Goal: Information Seeking & Learning: Compare options

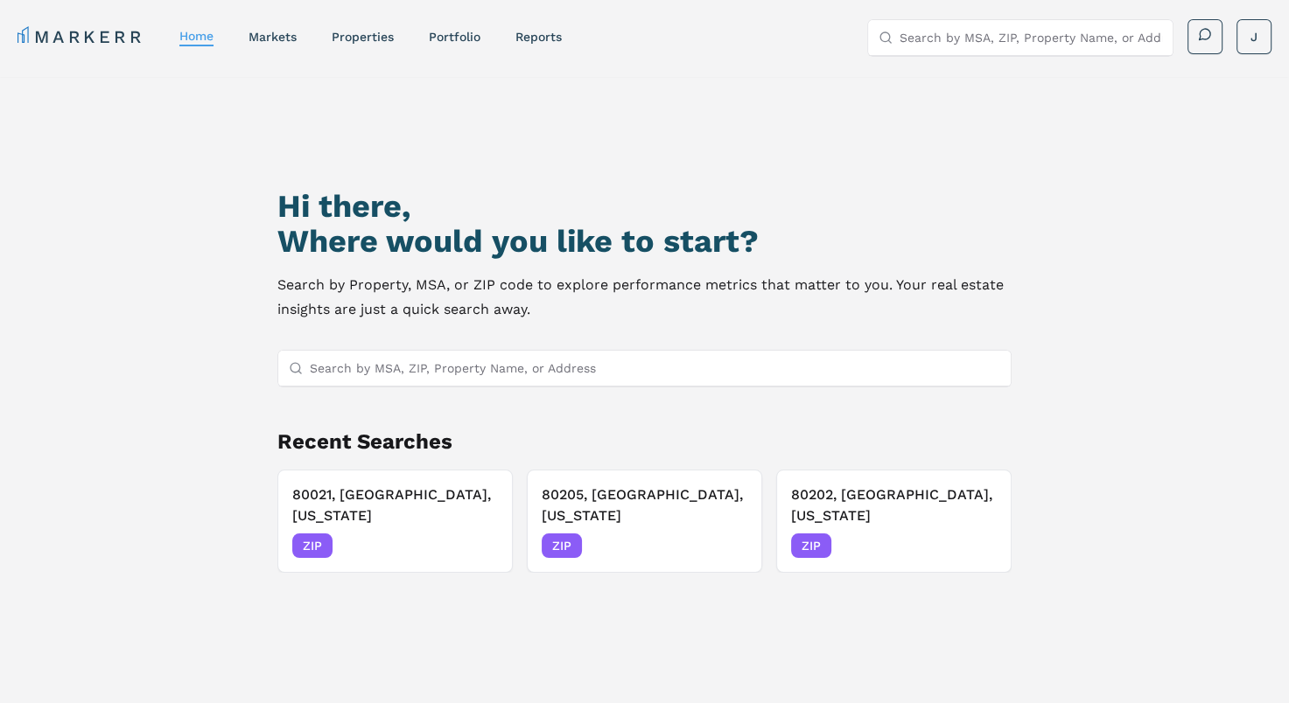
click at [423, 378] on input "Search by MSA, ZIP, Property Name, or Address" at bounding box center [655, 368] width 690 height 35
click at [430, 36] on nav "MARKERR home markets properties Portfolio reports" at bounding box center [289, 36] width 544 height 24
click at [496, 43] on nav "MARKERR home markets properties Portfolio reports" at bounding box center [289, 36] width 544 height 24
click at [444, 45] on nav "MARKERR home markets properties Portfolio reports" at bounding box center [289, 36] width 544 height 24
click at [452, 33] on link "Portfolio" at bounding box center [455, 37] width 52 height 14
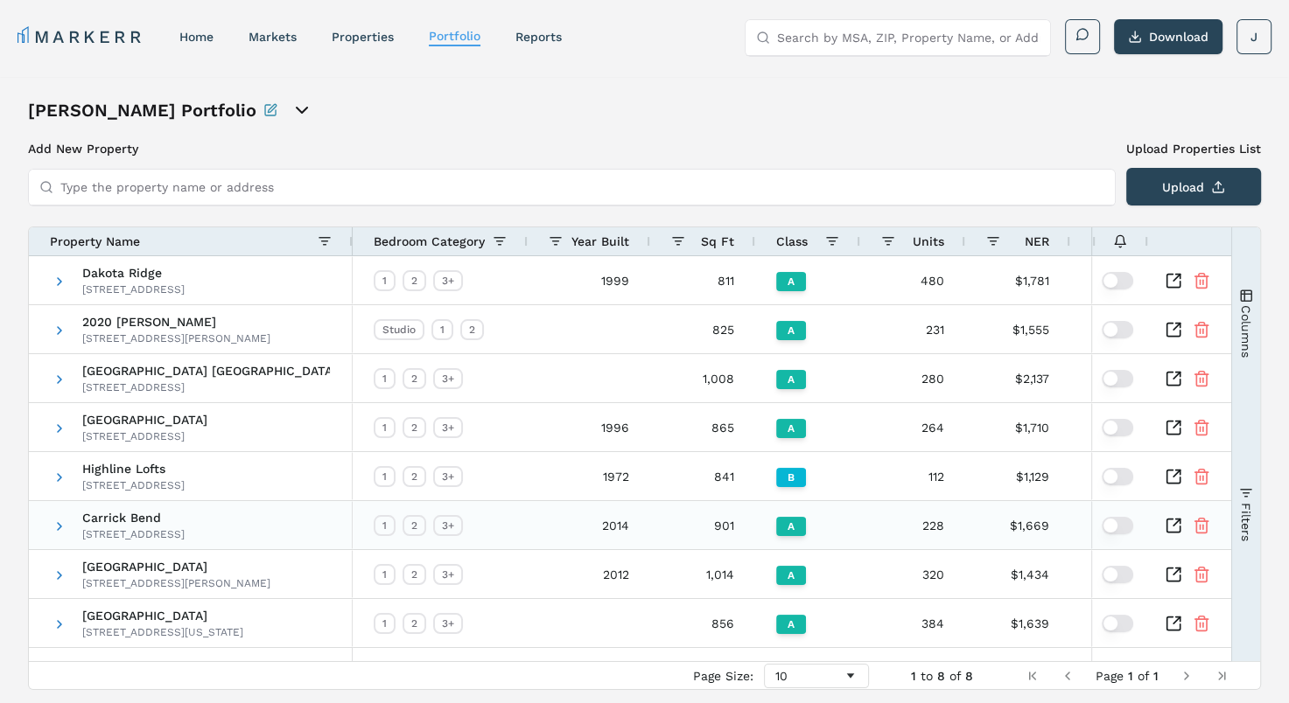
scroll to position [52, 0]
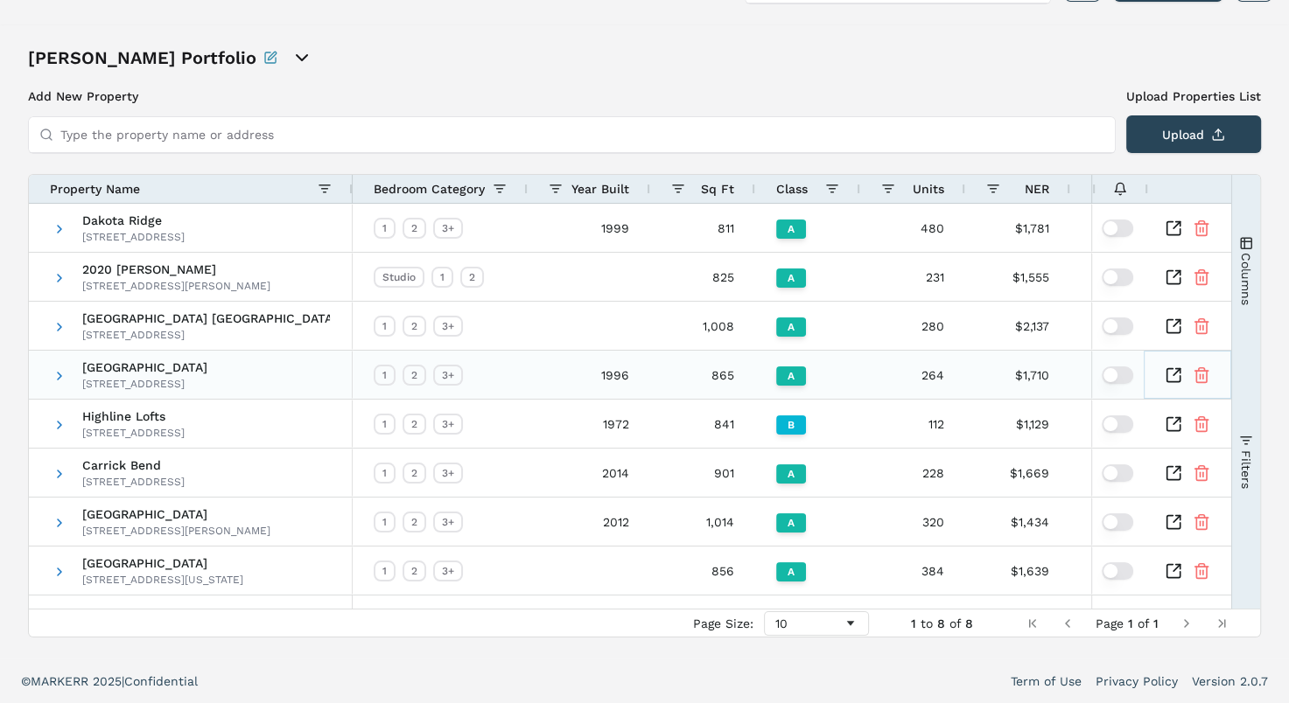
click at [1176, 378] on icon "Inspect Comparable" at bounding box center [1173, 375] width 17 height 17
click at [1174, 374] on icon "Inspect Comparable" at bounding box center [1173, 375] width 17 height 17
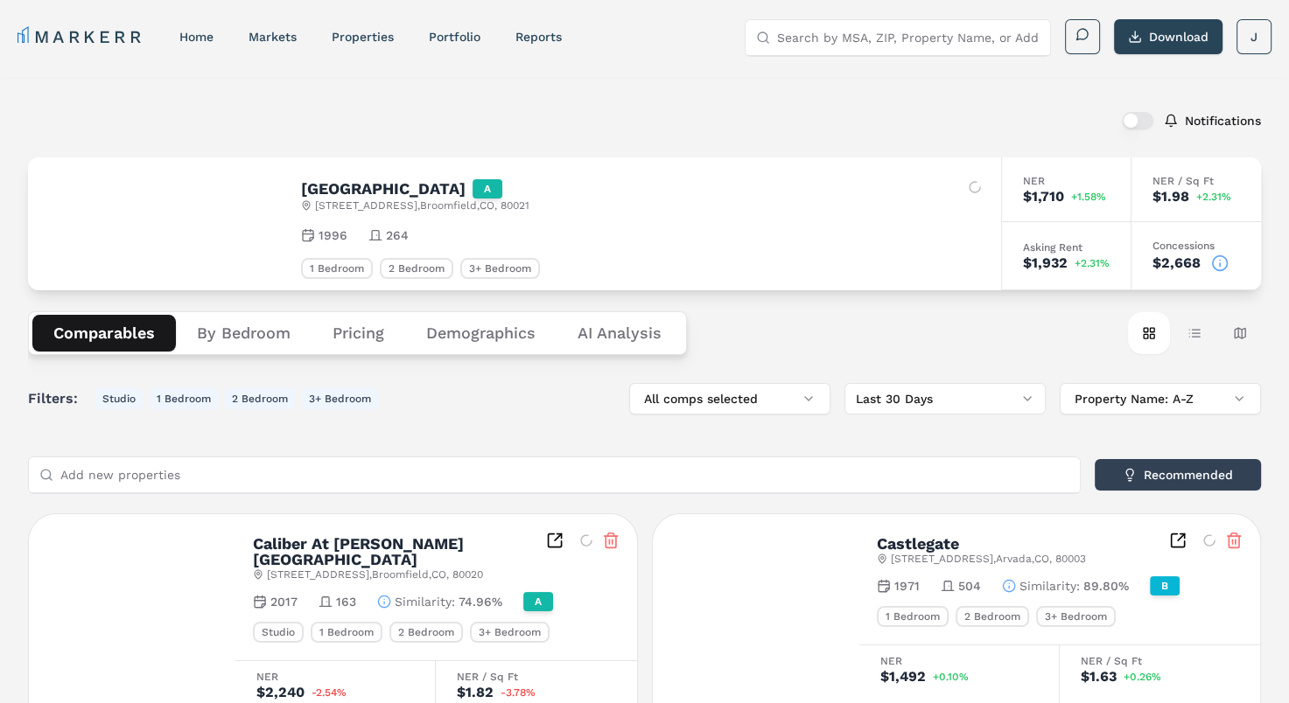
click at [479, 328] on button "Demographics" at bounding box center [480, 333] width 151 height 37
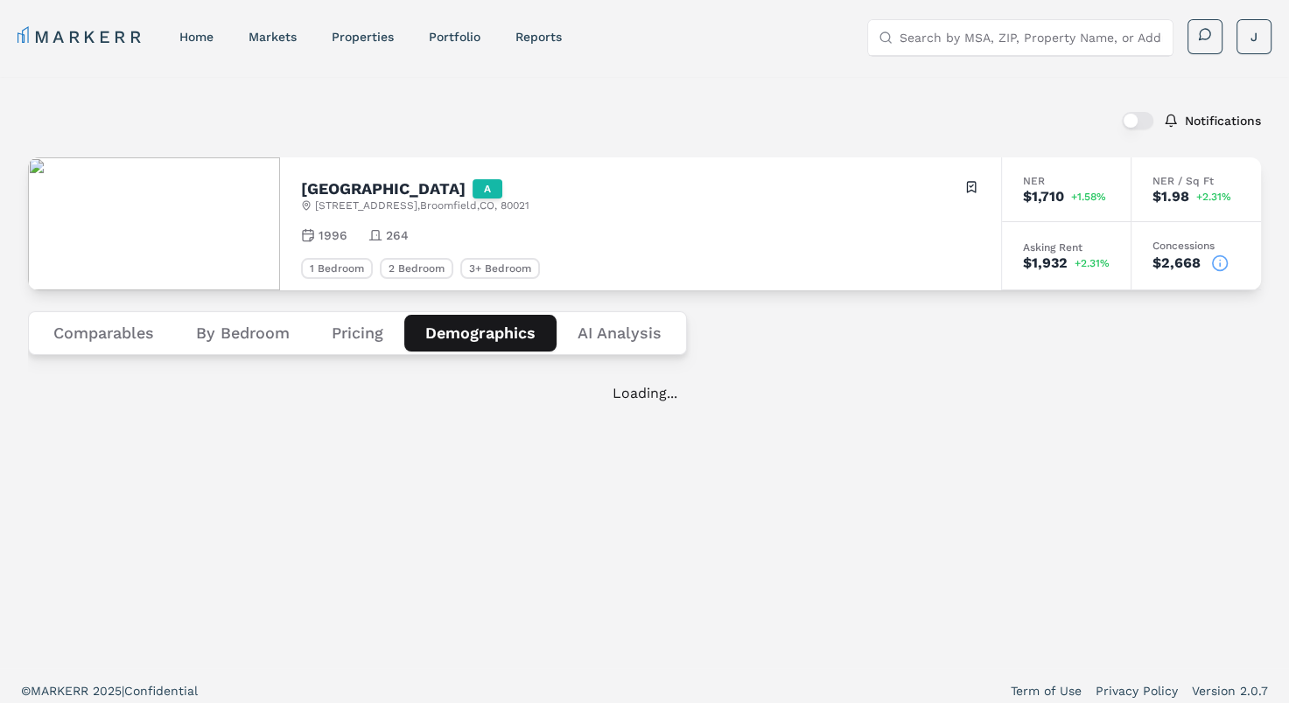
click at [264, 330] on button "By Bedroom" at bounding box center [243, 333] width 136 height 37
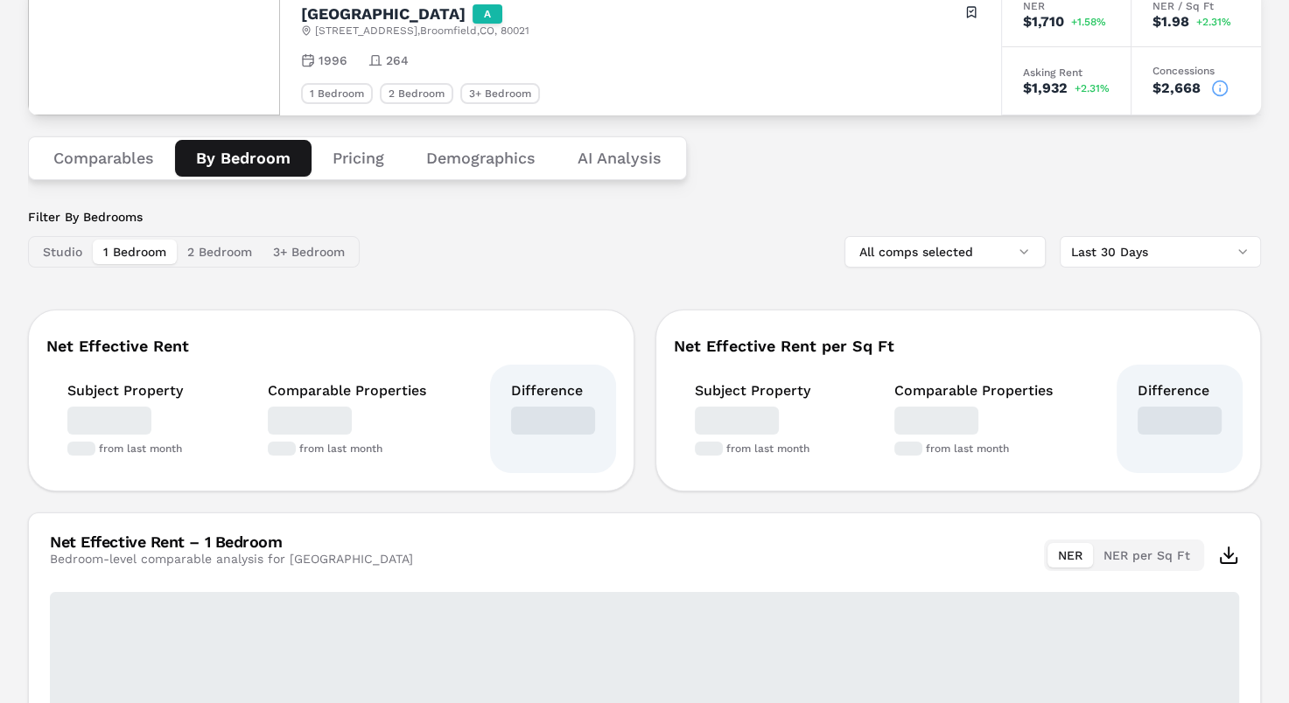
scroll to position [262, 0]
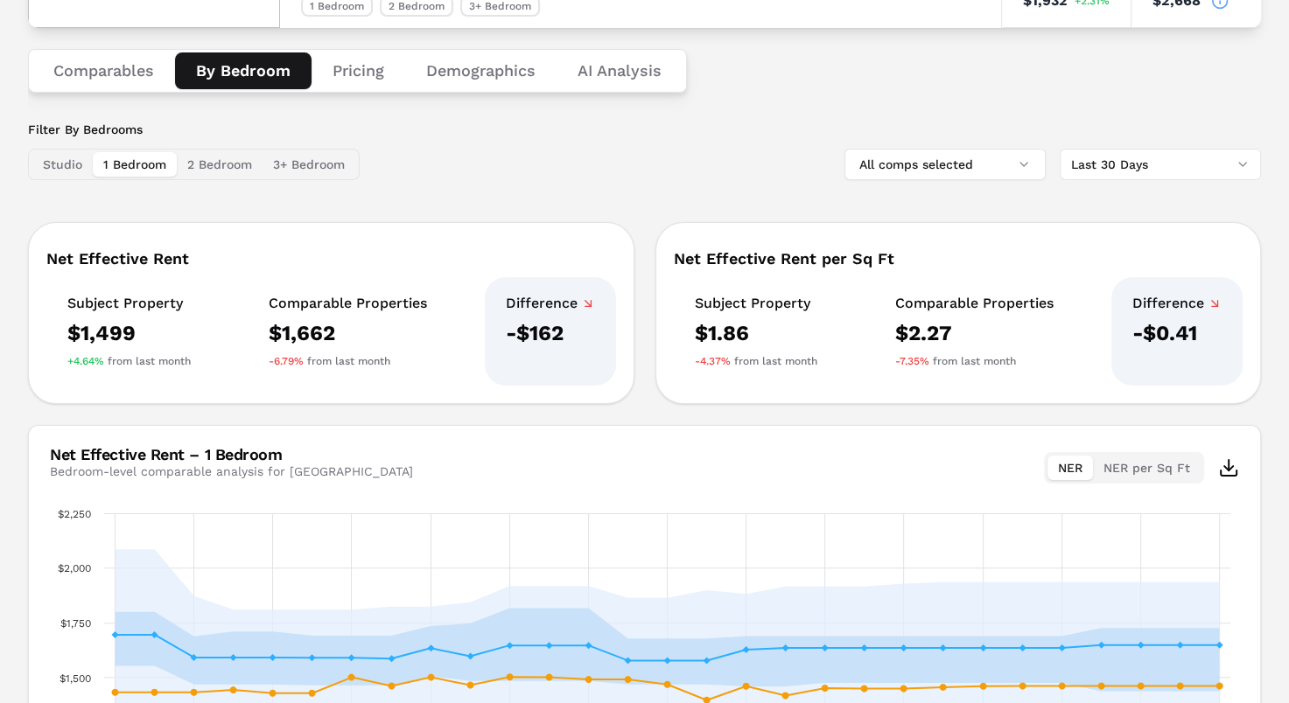
click at [426, 237] on div "Net Effective Rent Subject Property $1,499 +4.64% from last month Comparable Pr…" at bounding box center [331, 313] width 606 height 182
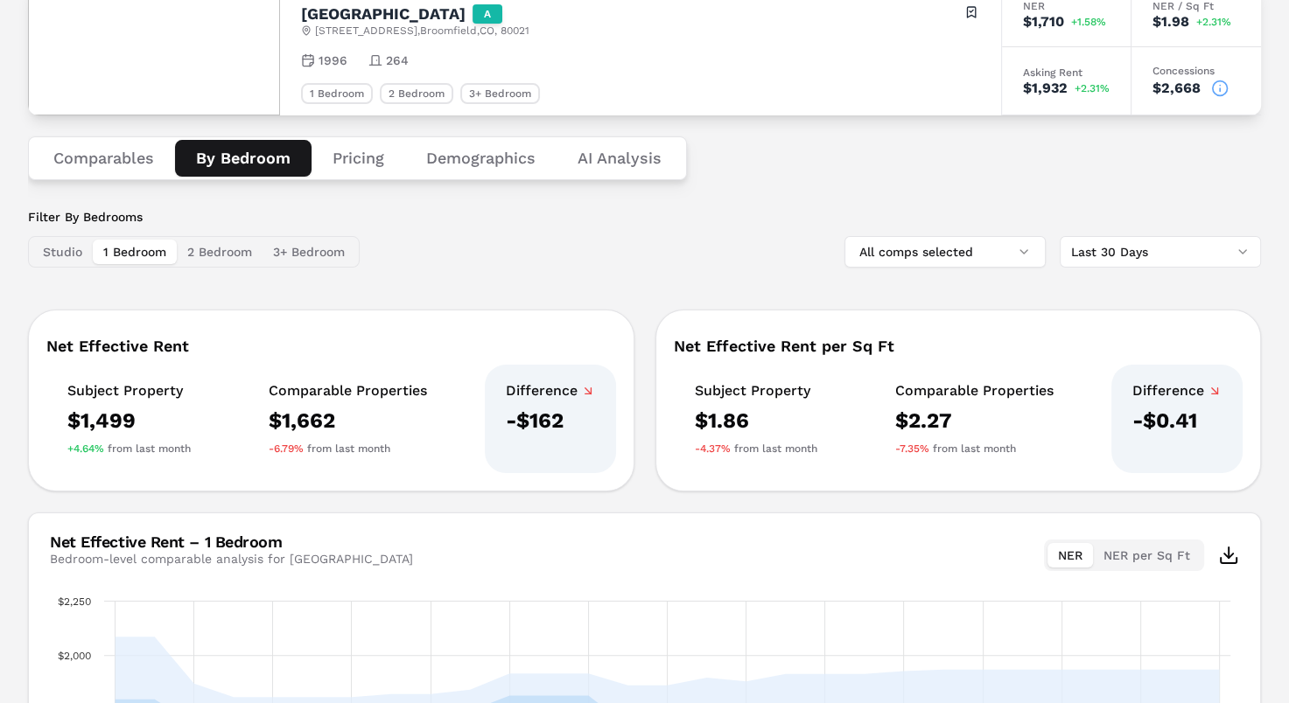
scroll to position [0, 0]
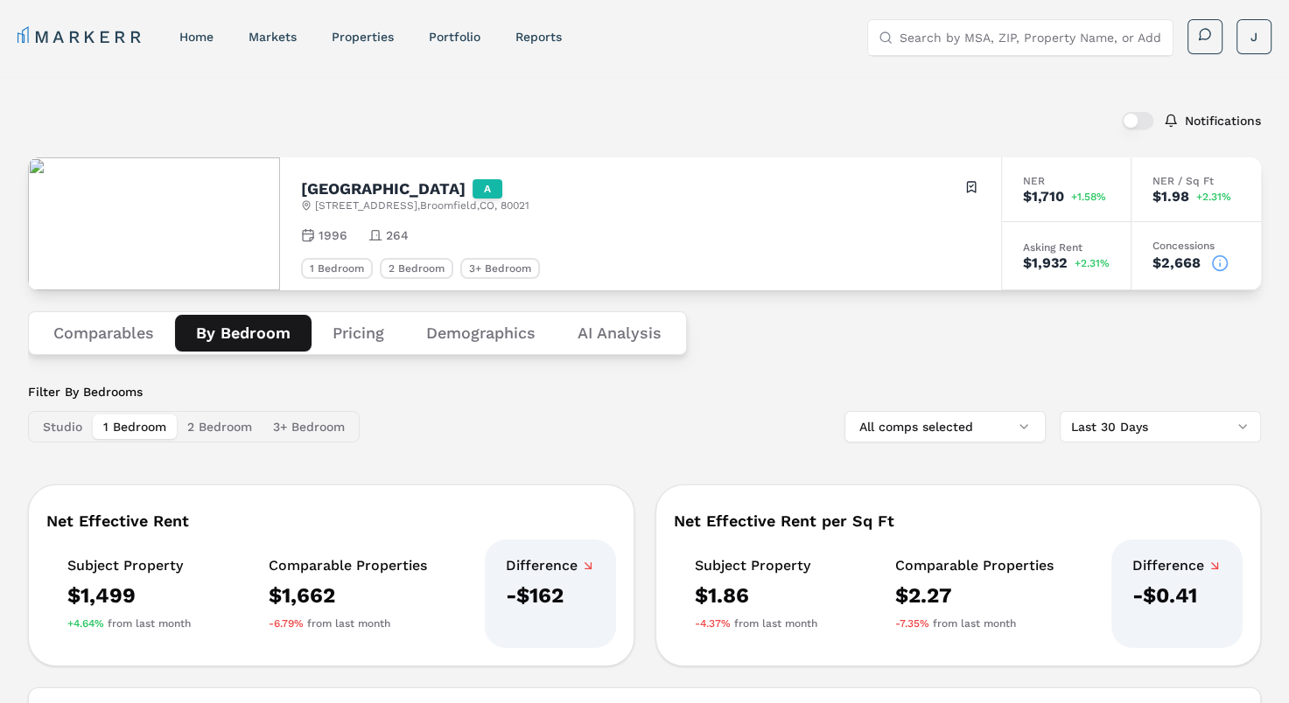
click at [353, 341] on button "Pricing" at bounding box center [358, 333] width 94 height 37
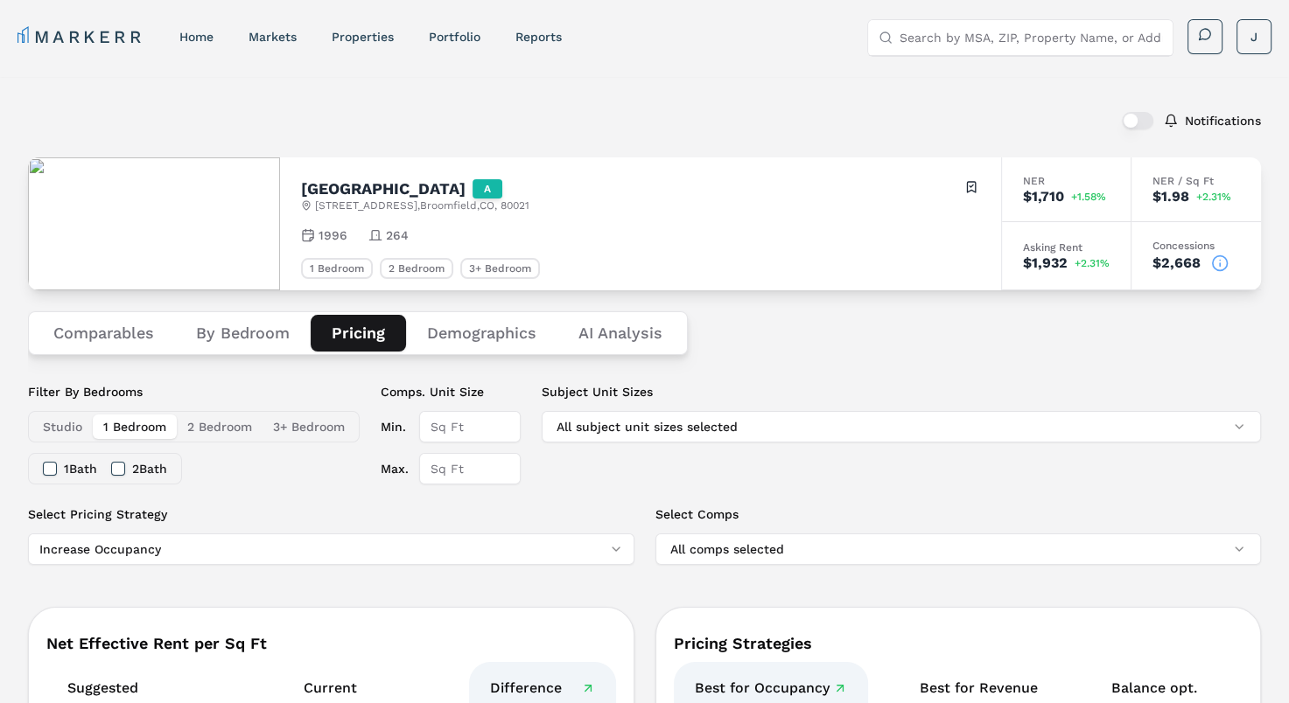
click at [283, 339] on button "By Bedroom" at bounding box center [243, 333] width 136 height 37
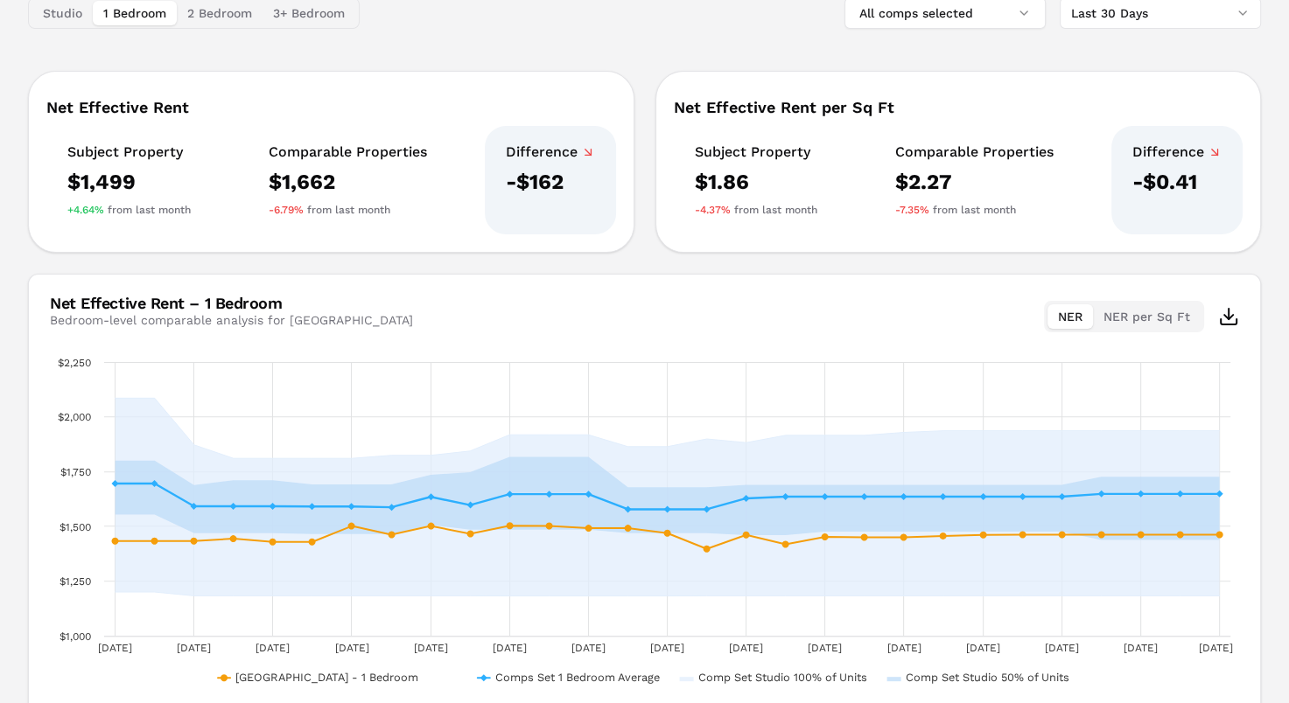
scroll to position [239, 0]
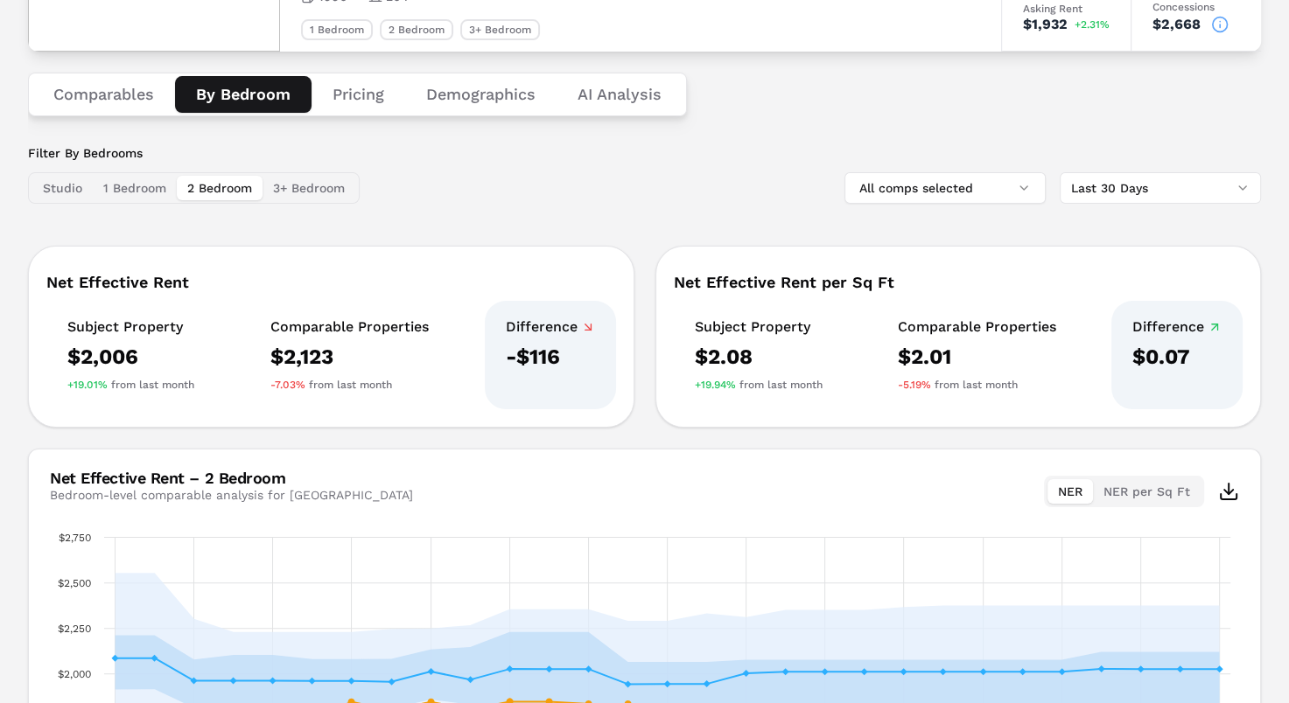
click at [227, 189] on button "2 Bedroom" at bounding box center [220, 188] width 86 height 24
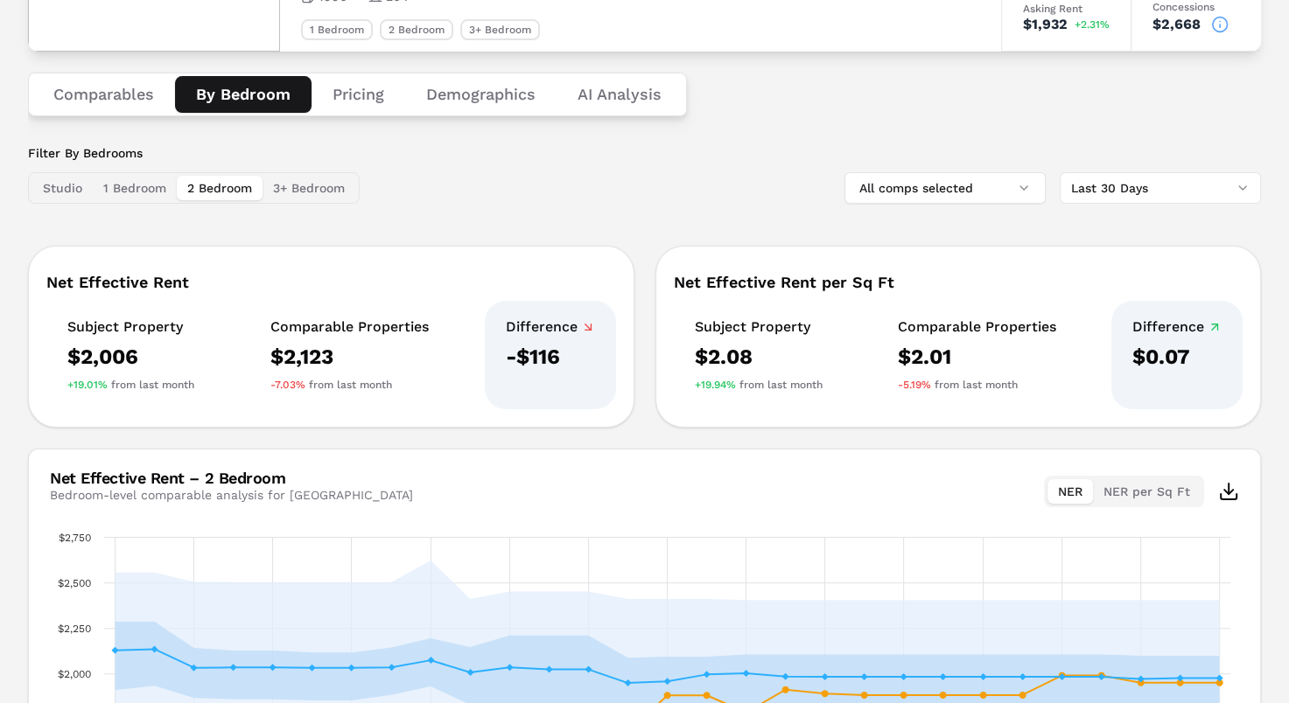
click at [314, 185] on button "3+ Bedroom" at bounding box center [308, 188] width 93 height 24
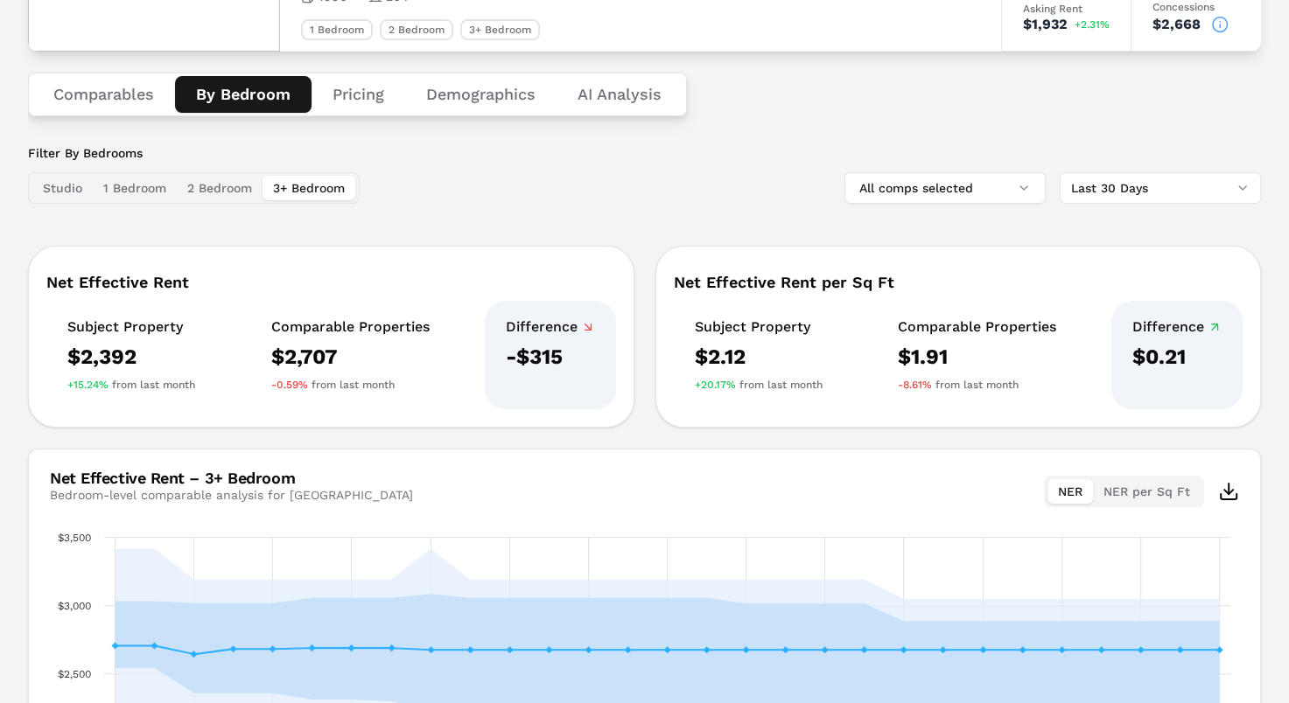
click at [167, 188] on button "1 Bedroom" at bounding box center [135, 188] width 84 height 24
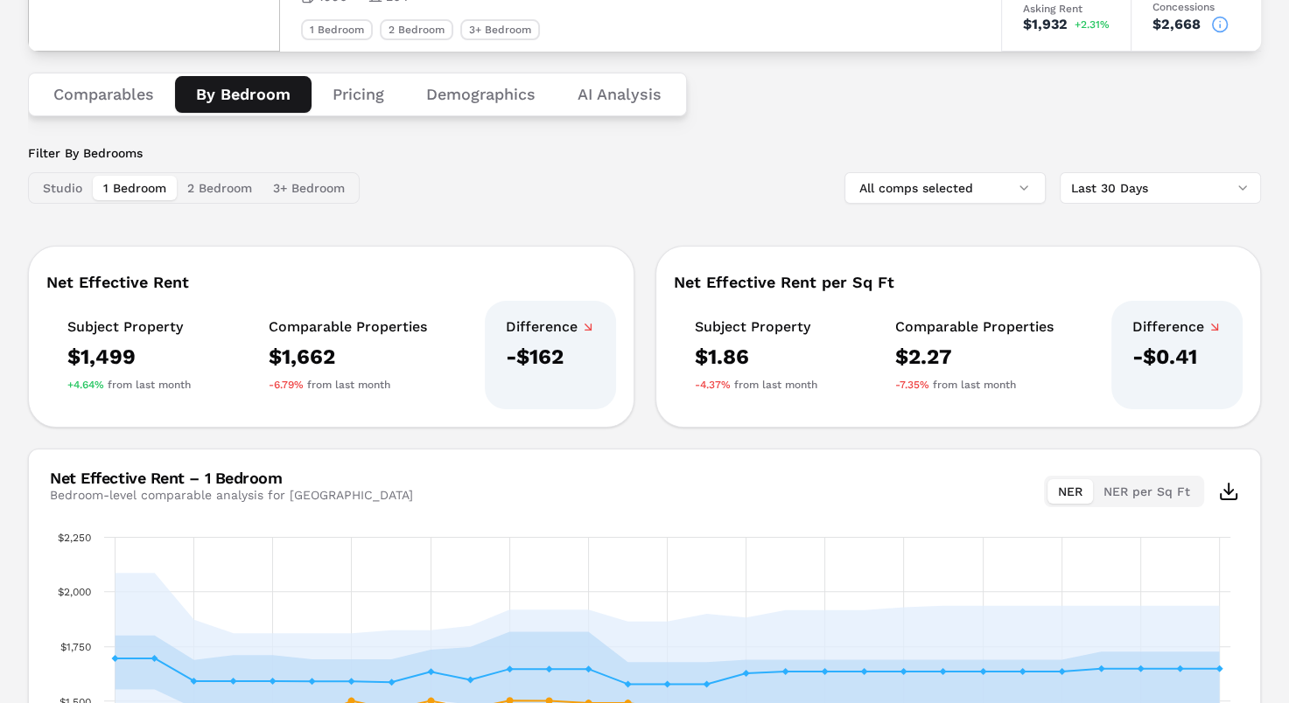
click at [542, 121] on div "Comparables By Bedroom Pricing Demographics AI Analysis" at bounding box center [644, 95] width 1233 height 86
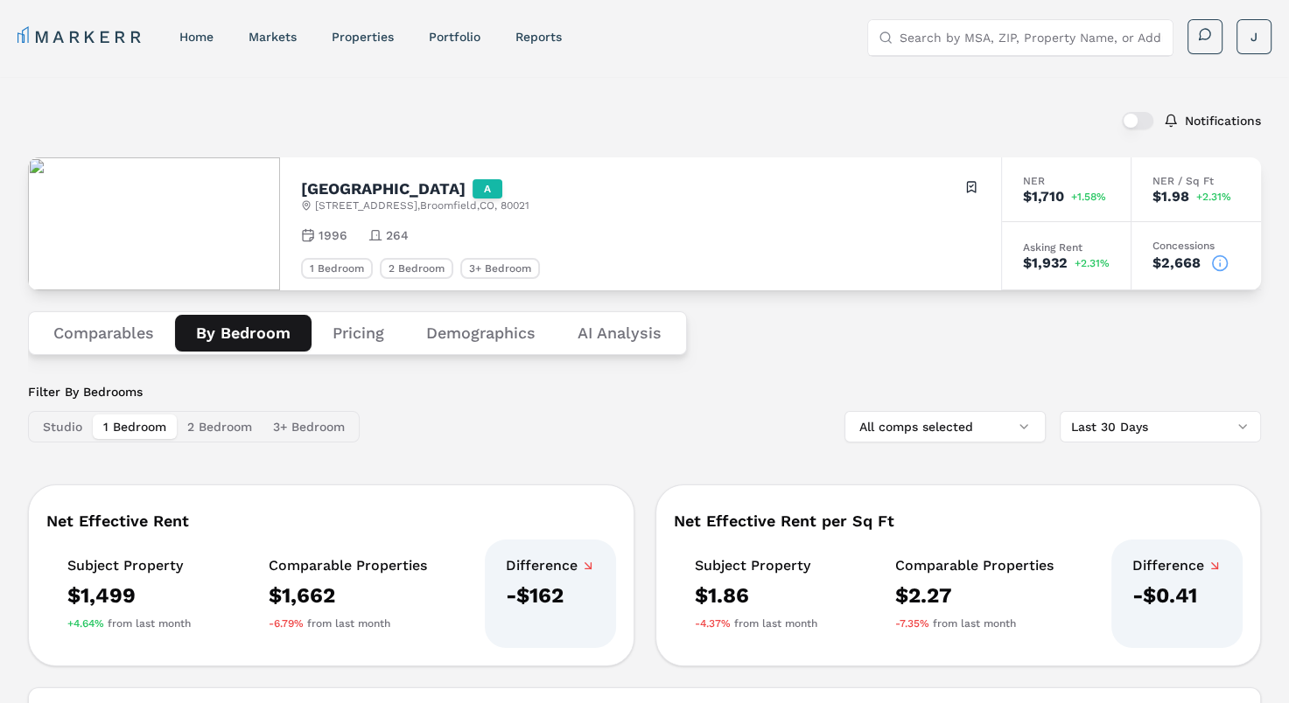
scroll to position [87, 0]
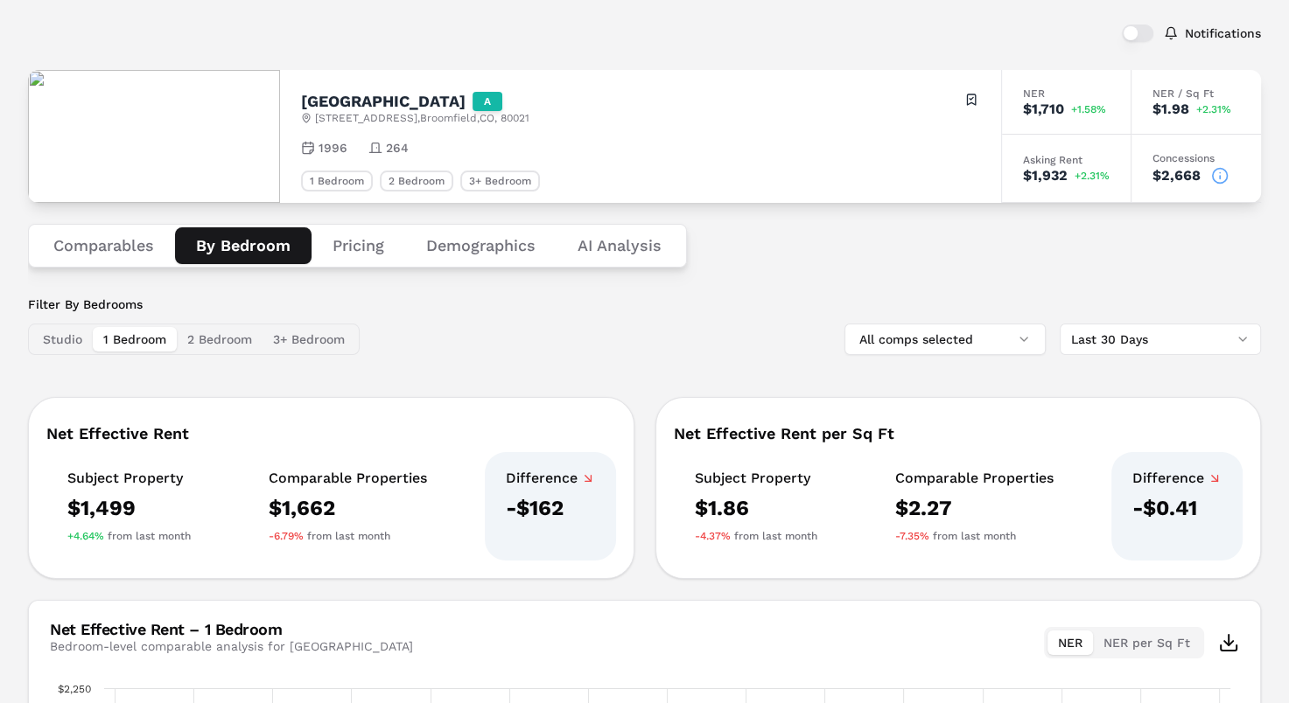
click at [231, 343] on button "2 Bedroom" at bounding box center [220, 339] width 86 height 24
click at [234, 334] on button "2 Bedroom" at bounding box center [220, 339] width 86 height 24
click at [322, 346] on button "3+ Bedroom" at bounding box center [308, 339] width 93 height 24
click at [833, 270] on div "Comparables By Bedroom Pricing Demographics AI Analysis" at bounding box center [644, 246] width 1233 height 86
drag, startPoint x: 833, startPoint y: 270, endPoint x: 717, endPoint y: 283, distance: 116.2
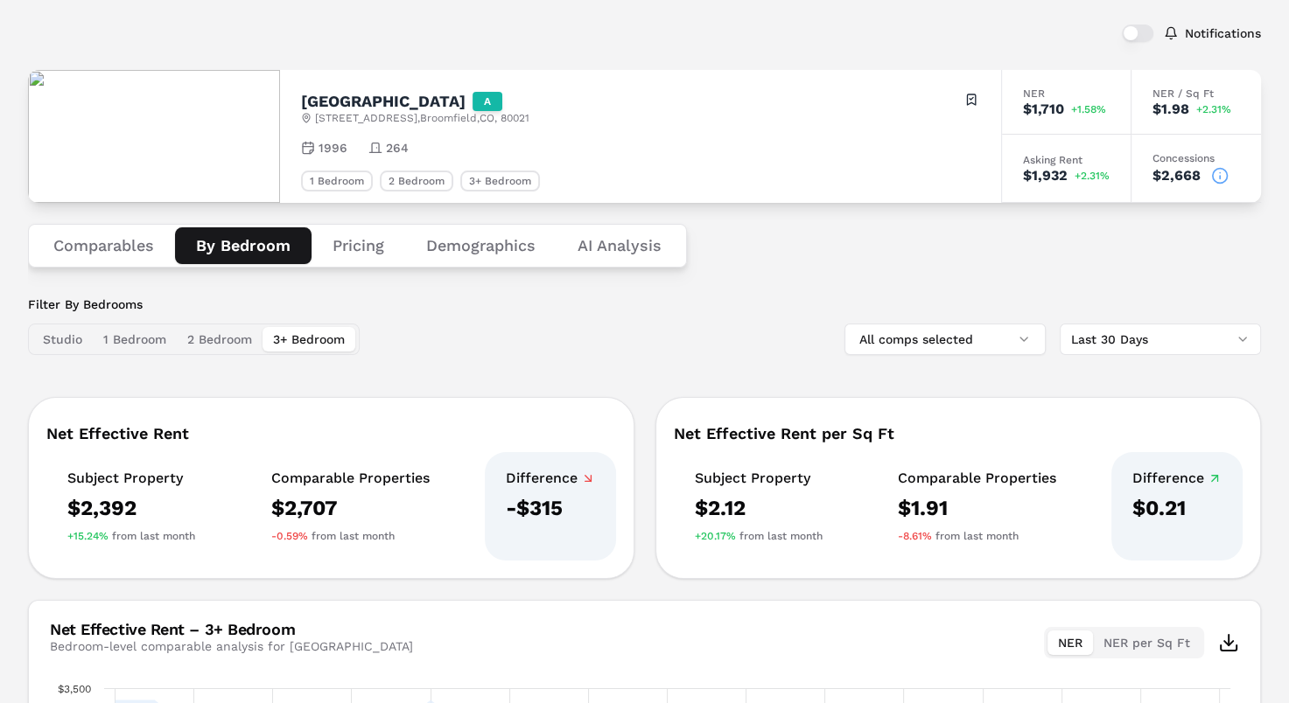
click at [717, 283] on div "Comparables By Bedroom Pricing Demographics AI Analysis" at bounding box center [644, 246] width 1233 height 86
click at [980, 334] on button "All comps selected" at bounding box center [944, 339] width 201 height 31
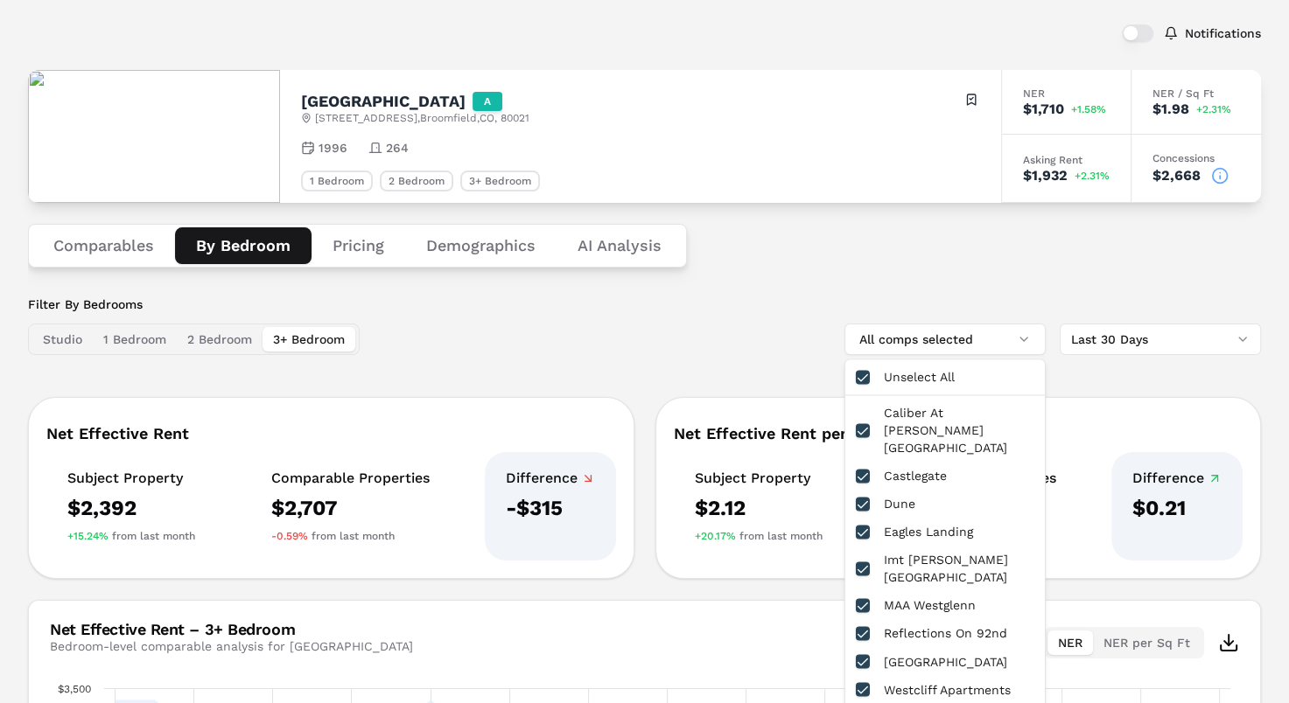
click at [564, 306] on div "Filter By Bedrooms Studio 1 Bedroom 2 Bedroom 3+ Bedroom All comps selected Las…" at bounding box center [644, 325] width 1233 height 59
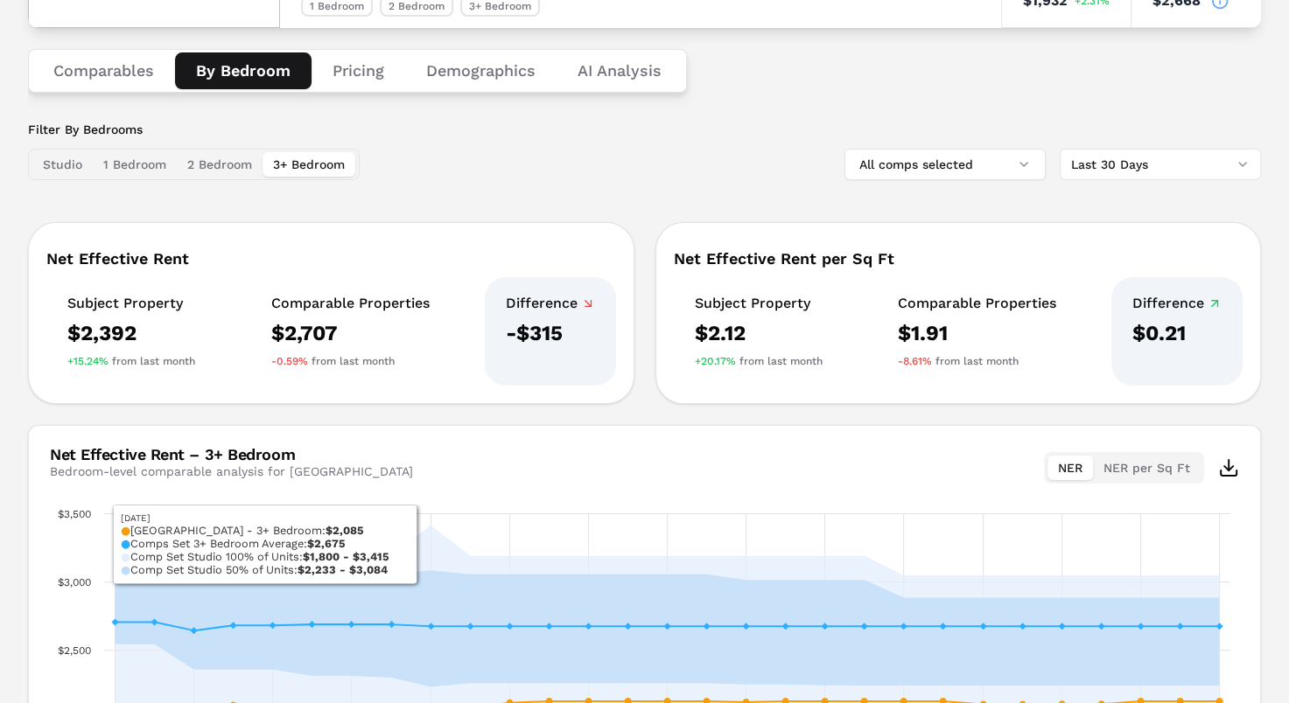
scroll to position [175, 0]
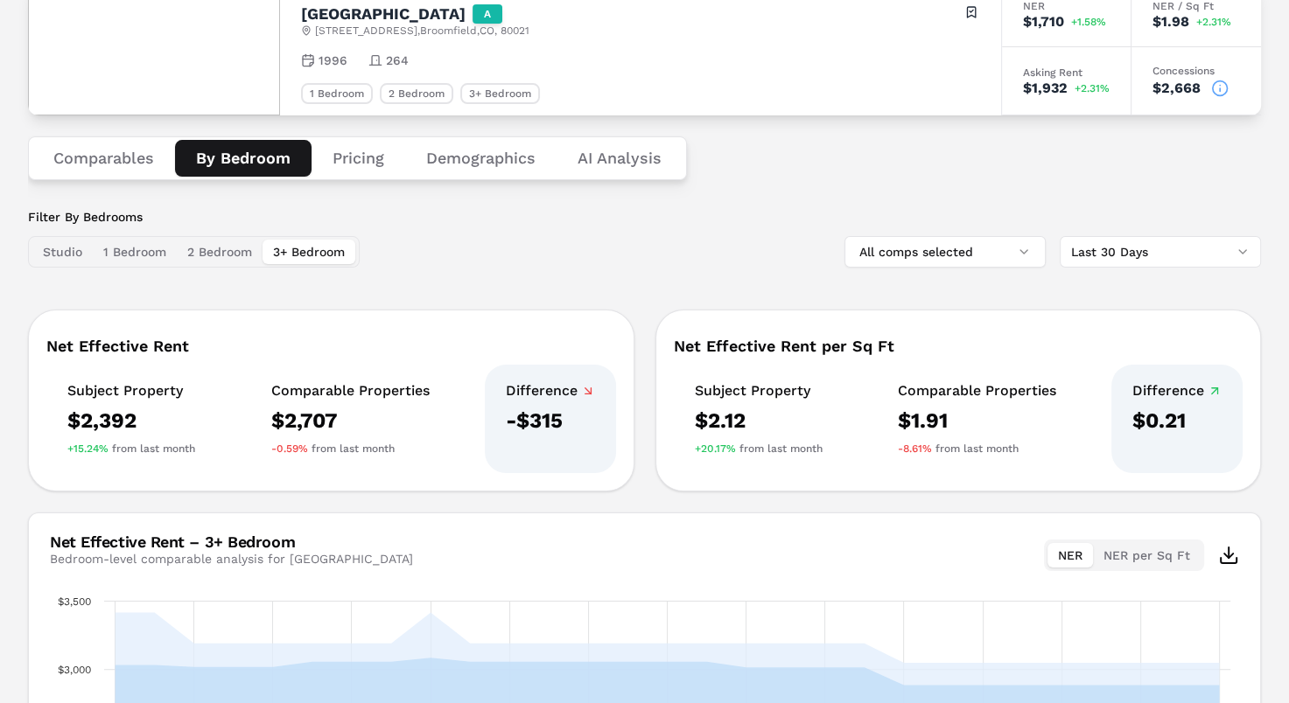
click at [106, 156] on button "Comparables" at bounding box center [103, 158] width 143 height 37
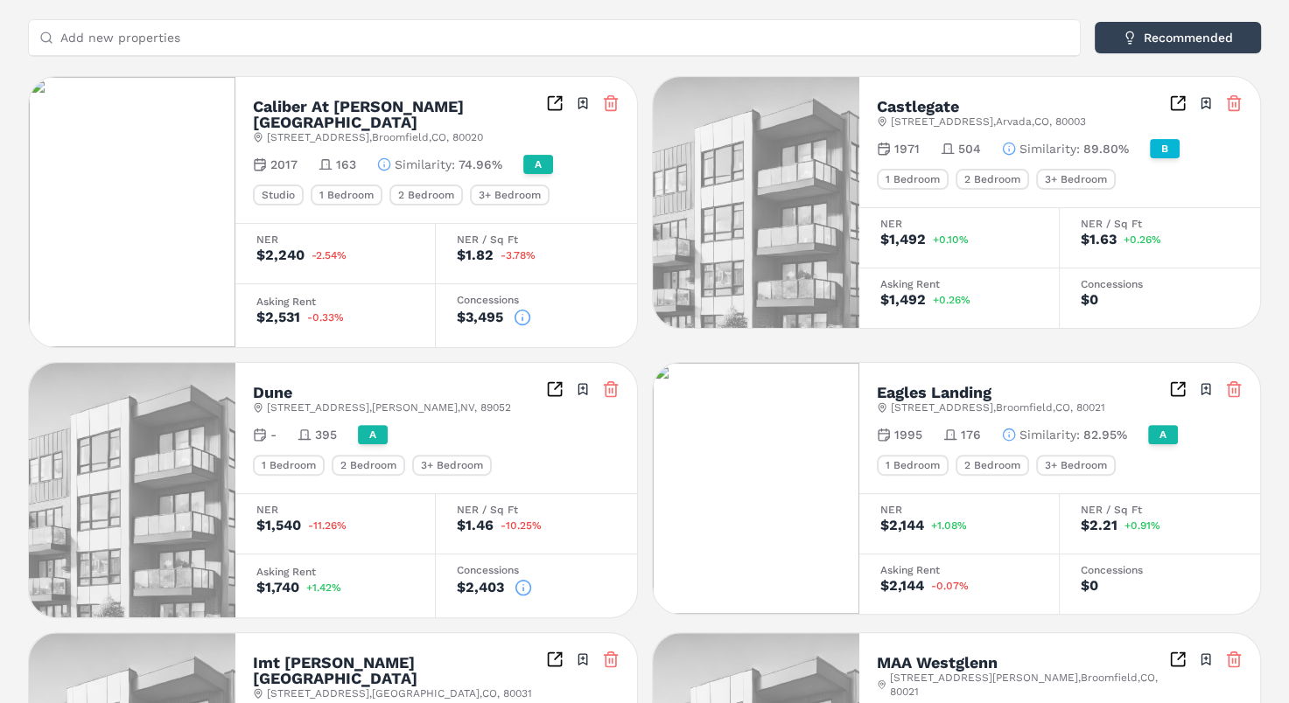
scroll to position [87, 0]
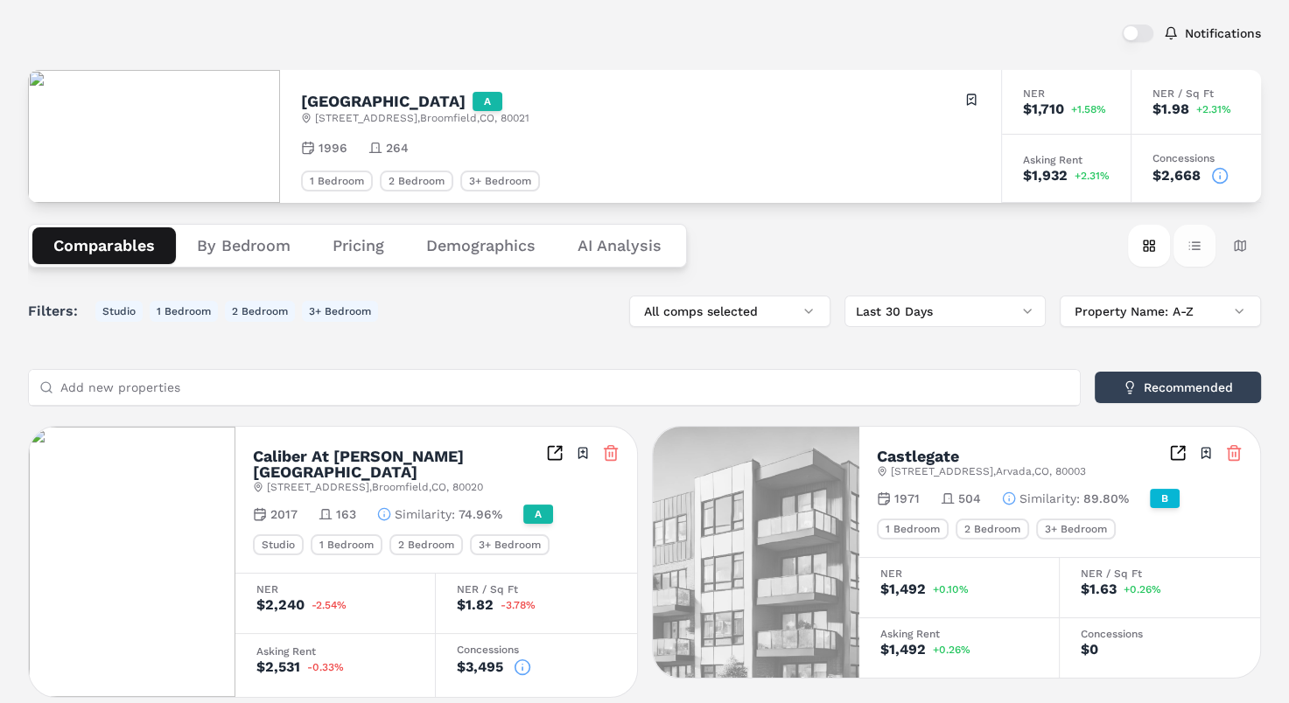
click at [1197, 247] on button "Table view" at bounding box center [1194, 246] width 42 height 42
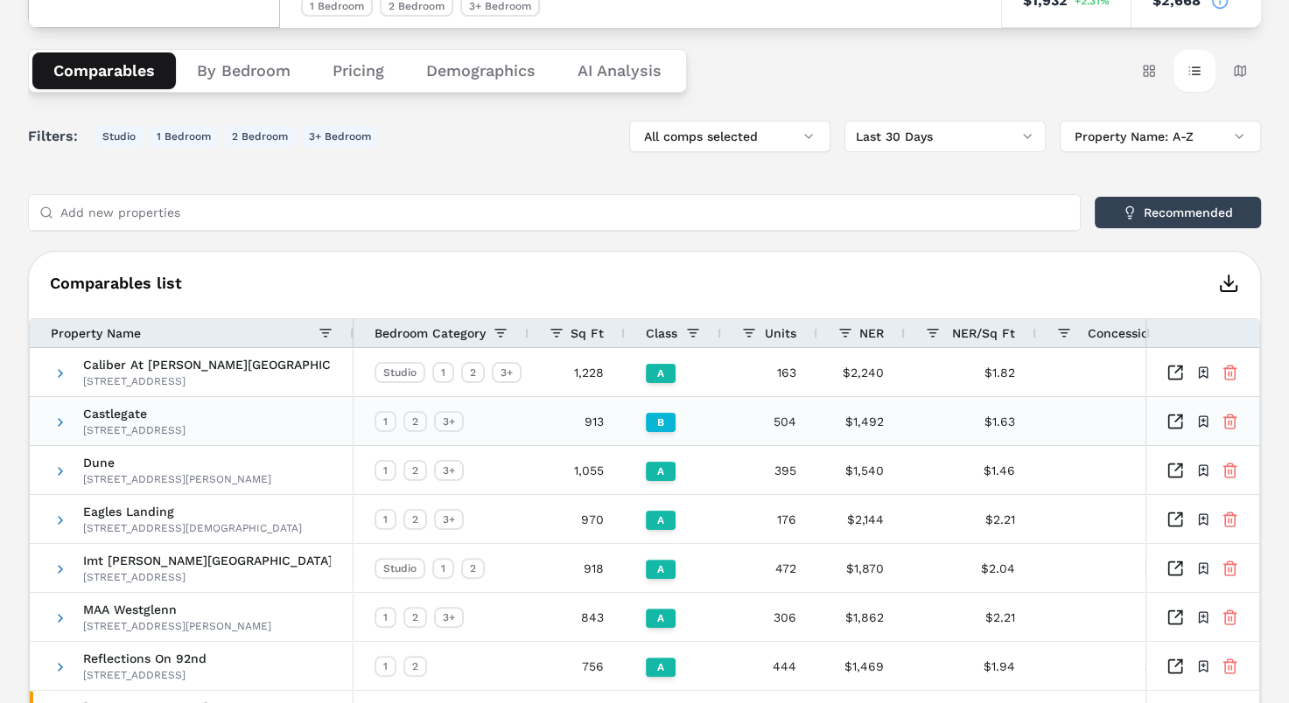
scroll to position [350, 0]
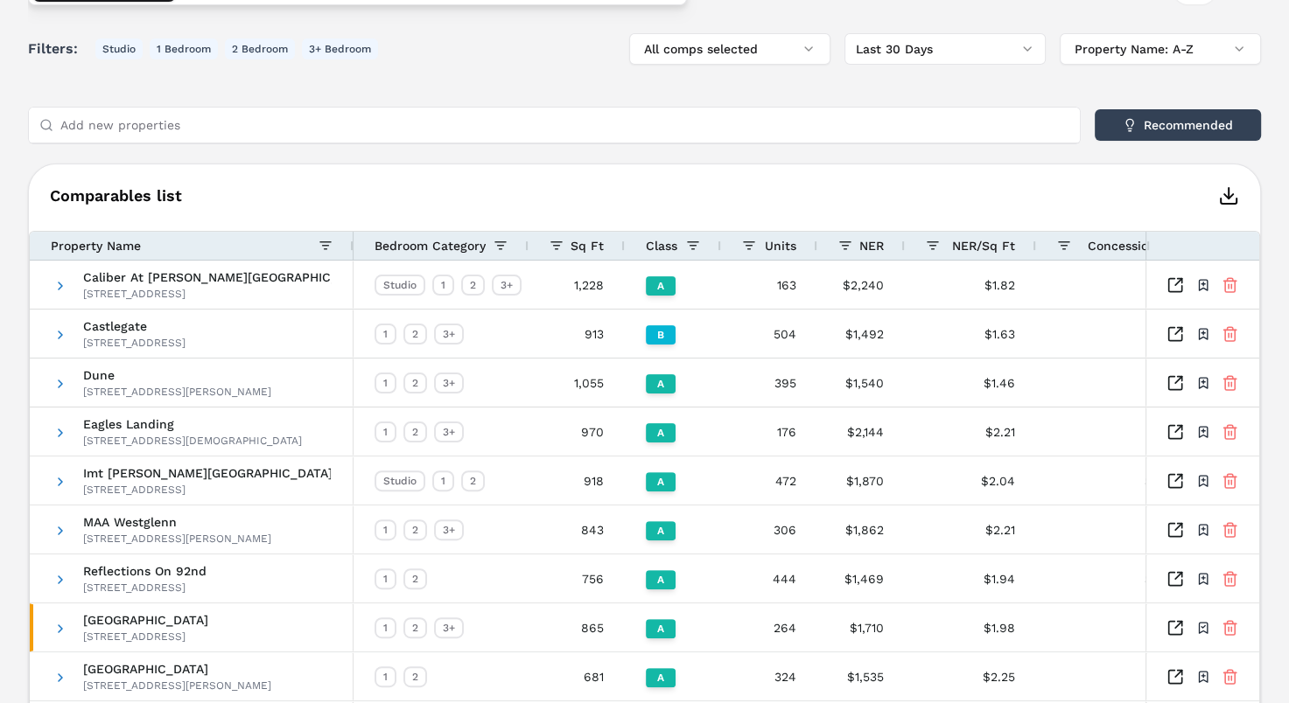
click at [969, 249] on span "NER/Sq Ft" at bounding box center [983, 246] width 63 height 14
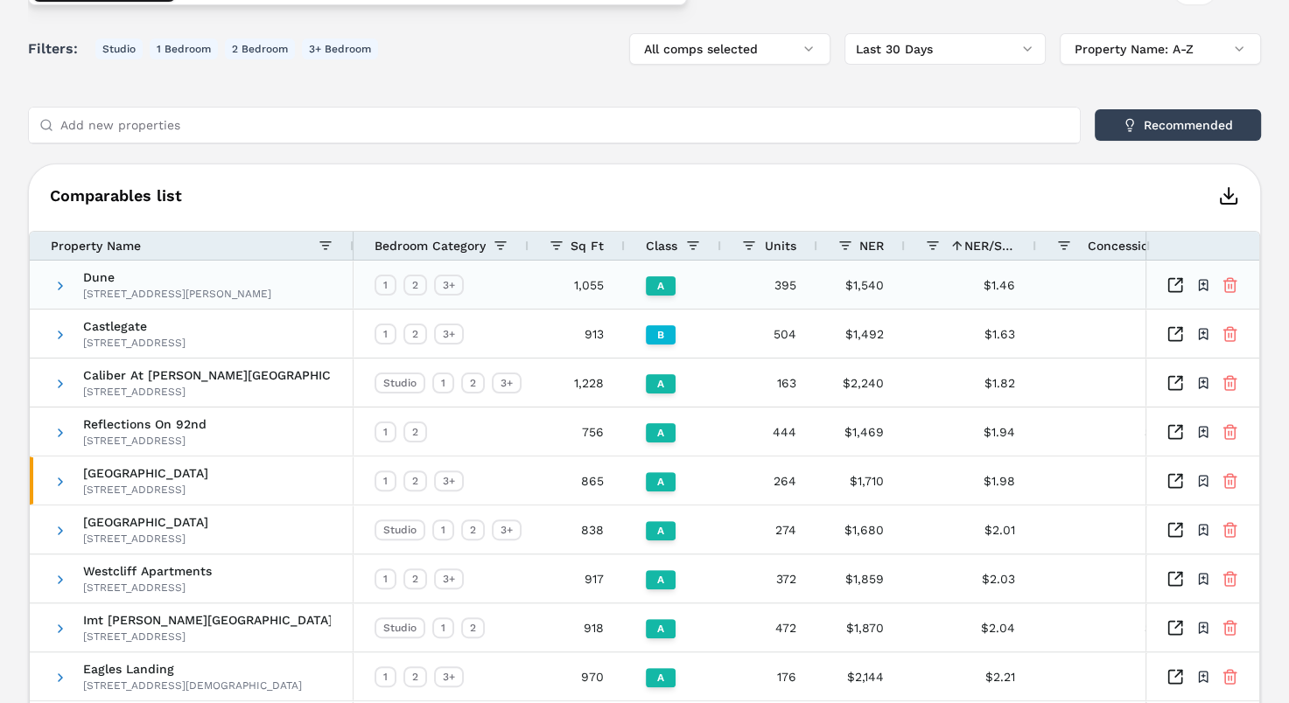
click at [1227, 283] on icon at bounding box center [1229, 284] width 17 height 17
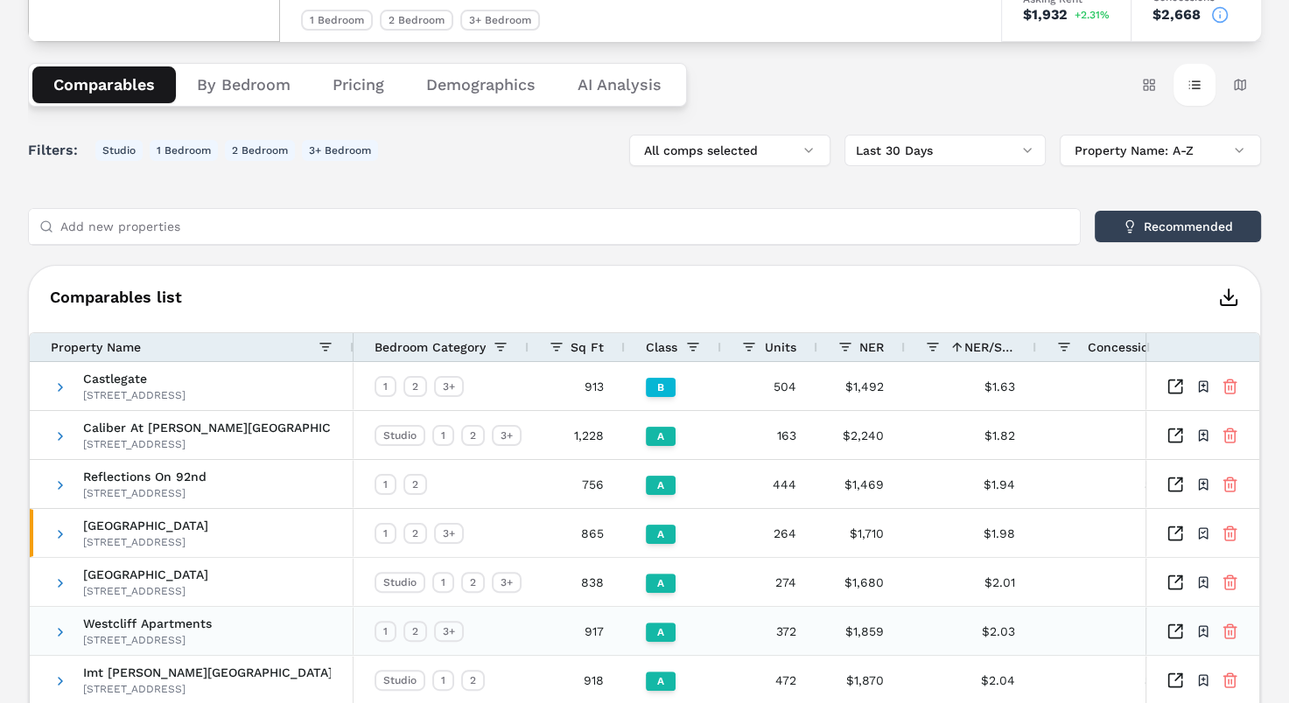
scroll to position [423, 0]
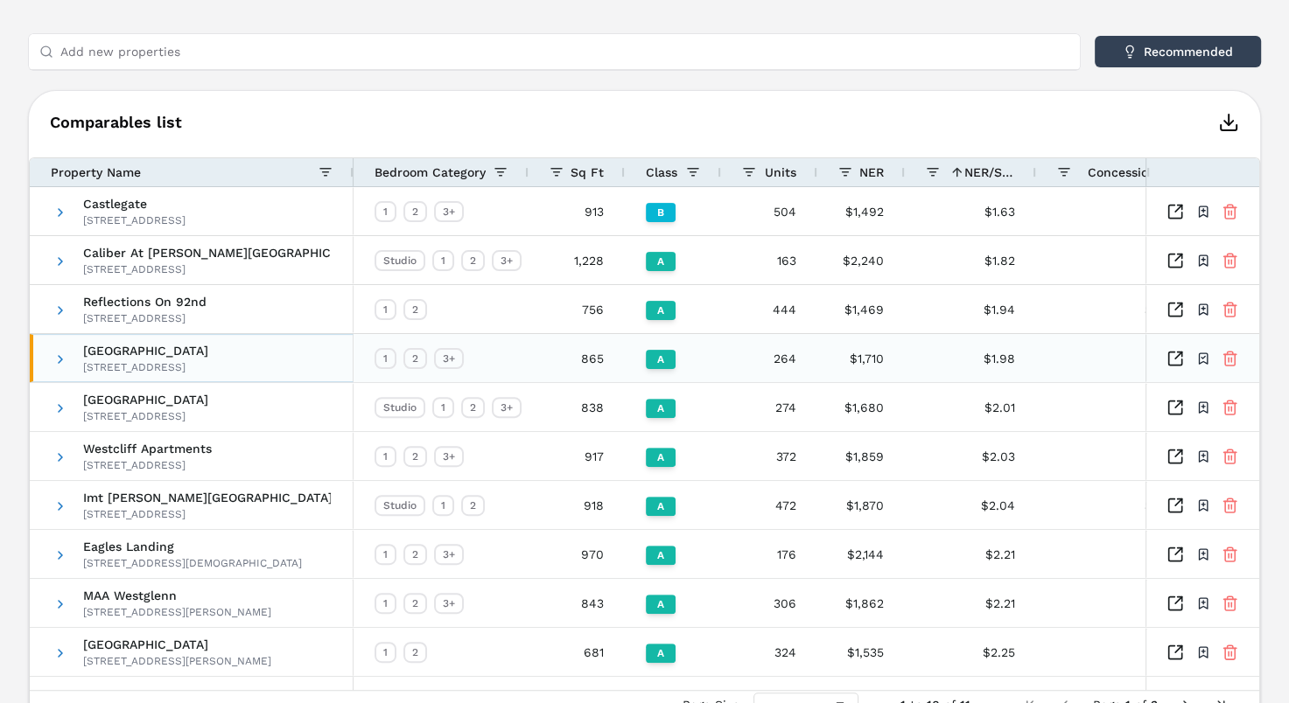
click at [146, 346] on span "[GEOGRAPHIC_DATA]" at bounding box center [145, 351] width 125 height 12
click at [62, 353] on span at bounding box center [60, 360] width 14 height 14
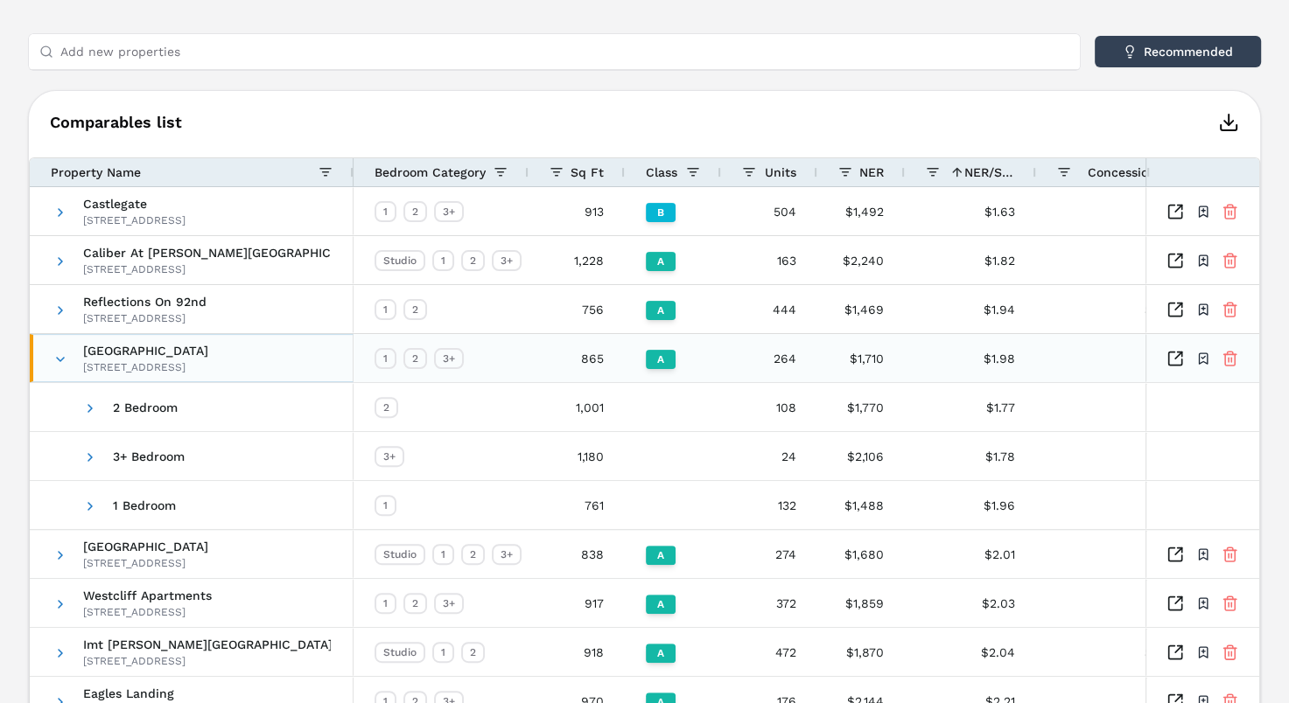
click at [208, 360] on div "[STREET_ADDRESS]" at bounding box center [145, 367] width 125 height 14
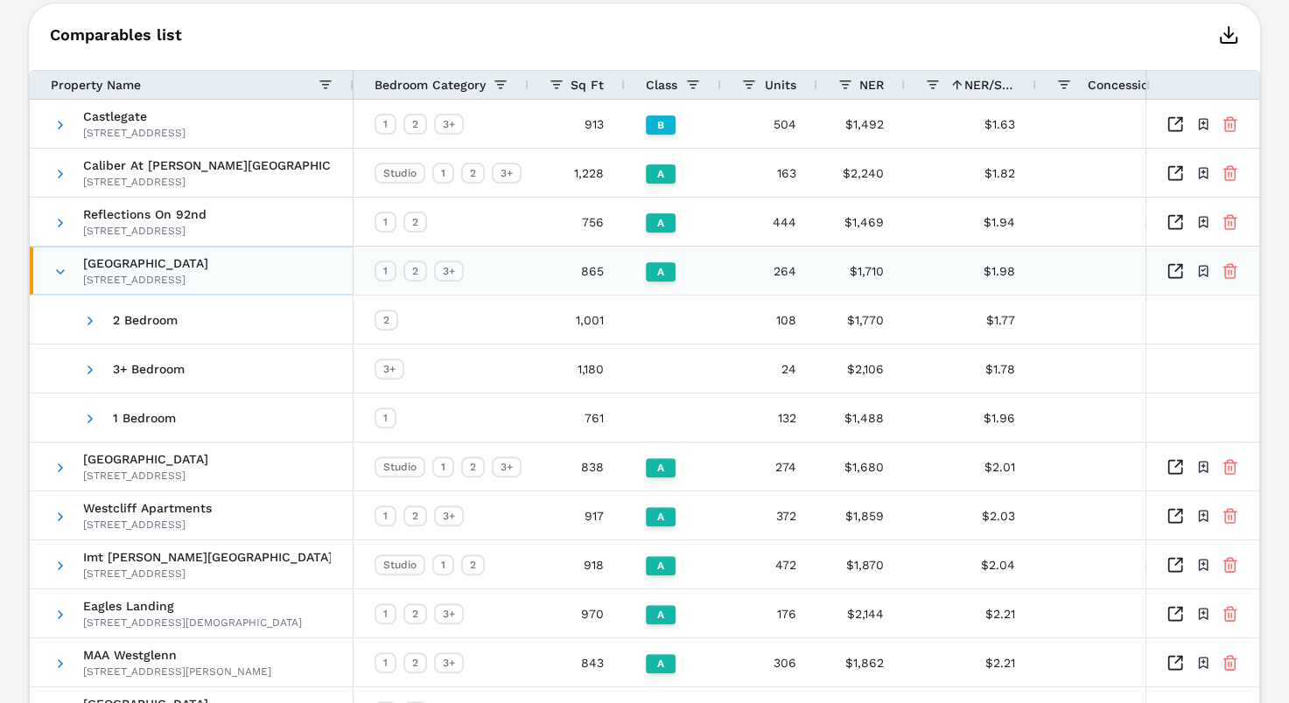
click at [129, 266] on span "[GEOGRAPHIC_DATA]" at bounding box center [145, 263] width 125 height 12
click at [127, 269] on div "Retreat Westminster Center 6969 W 90th Ave, Broomfield, CO 80021" at bounding box center [145, 272] width 125 height 48
click at [66, 268] on span at bounding box center [60, 272] width 14 height 14
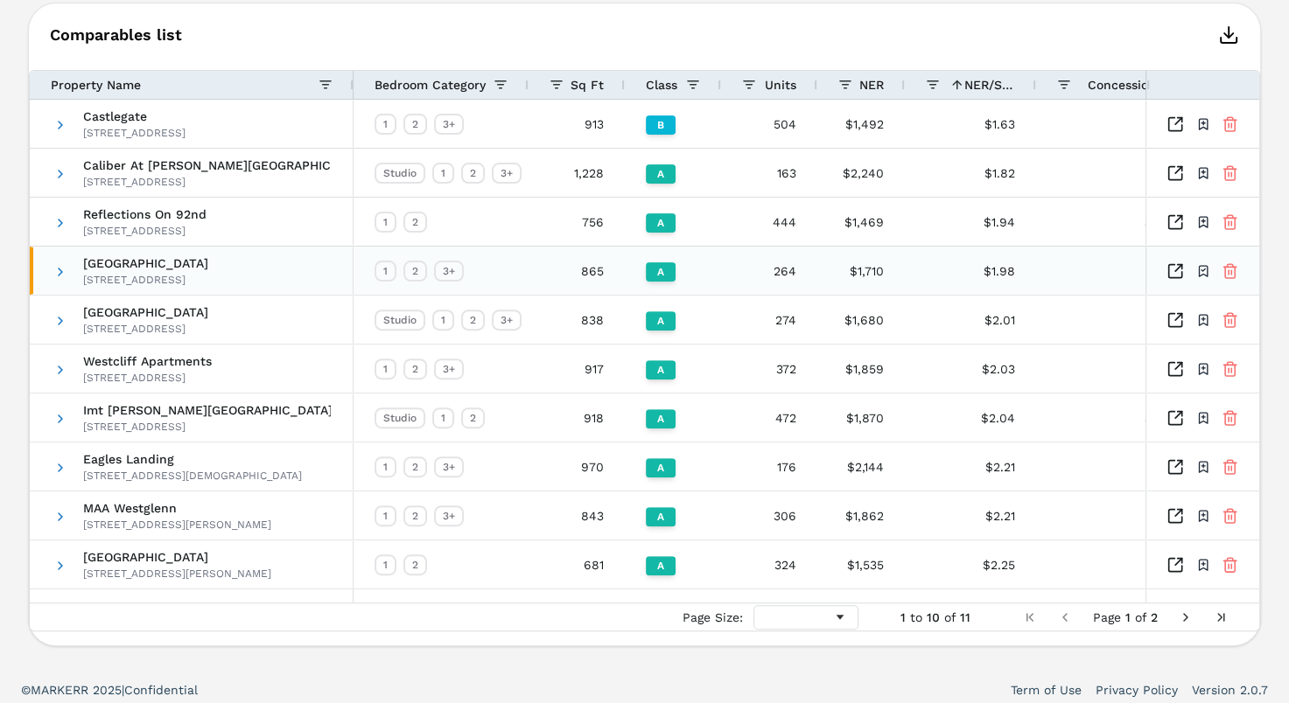
click at [1179, 270] on icon "Inspect Comparables" at bounding box center [1174, 270] width 17 height 17
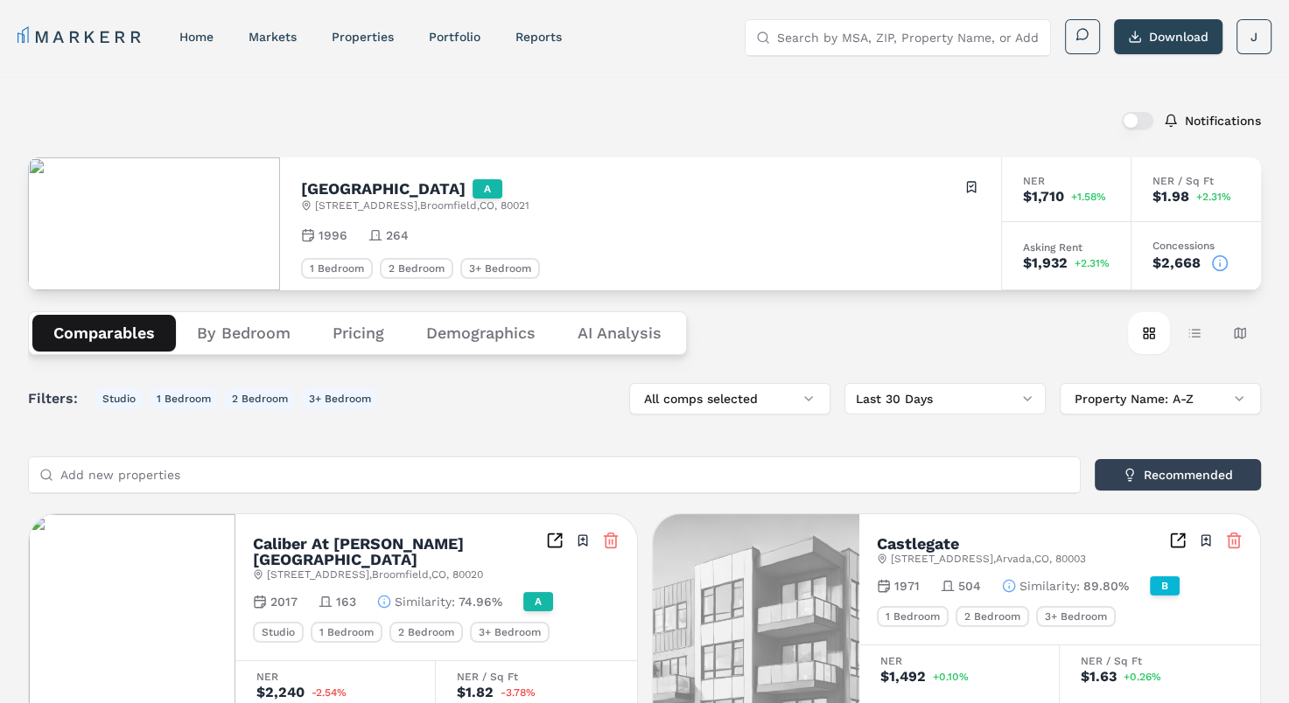
click at [868, 339] on div "Comparables By Bedroom Pricing Demographics AI Analysis Card view Table view Ma…" at bounding box center [644, 333] width 1233 height 86
click at [874, 346] on div "Comparables By Bedroom Pricing Demographics AI Analysis Card view Table view Ma…" at bounding box center [644, 333] width 1233 height 86
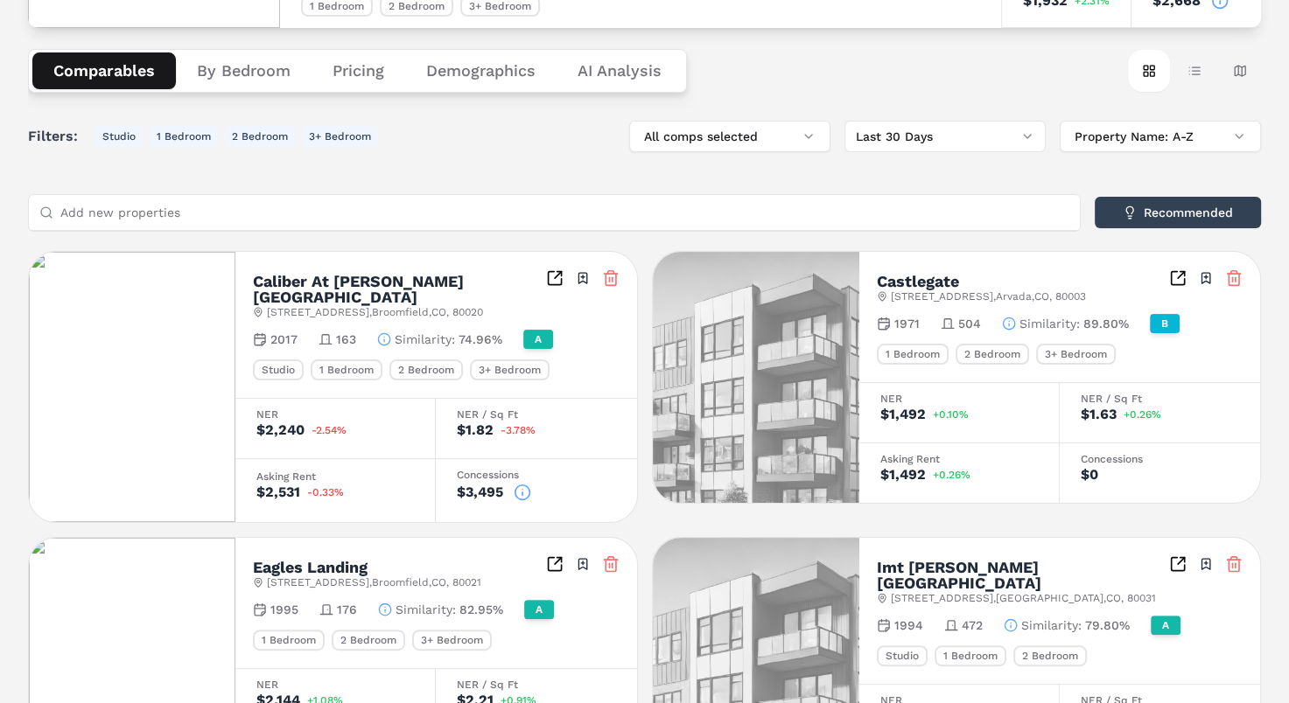
scroll to position [87, 0]
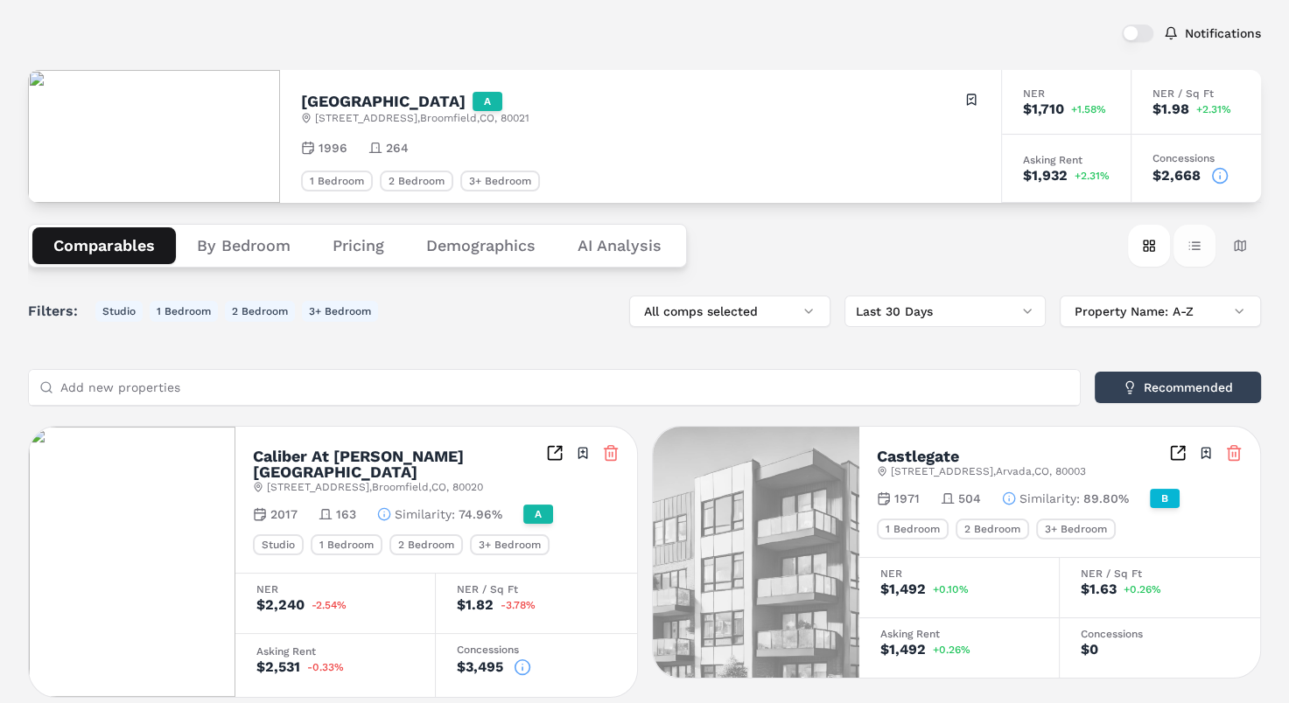
click at [1206, 235] on button "Table view" at bounding box center [1194, 246] width 42 height 42
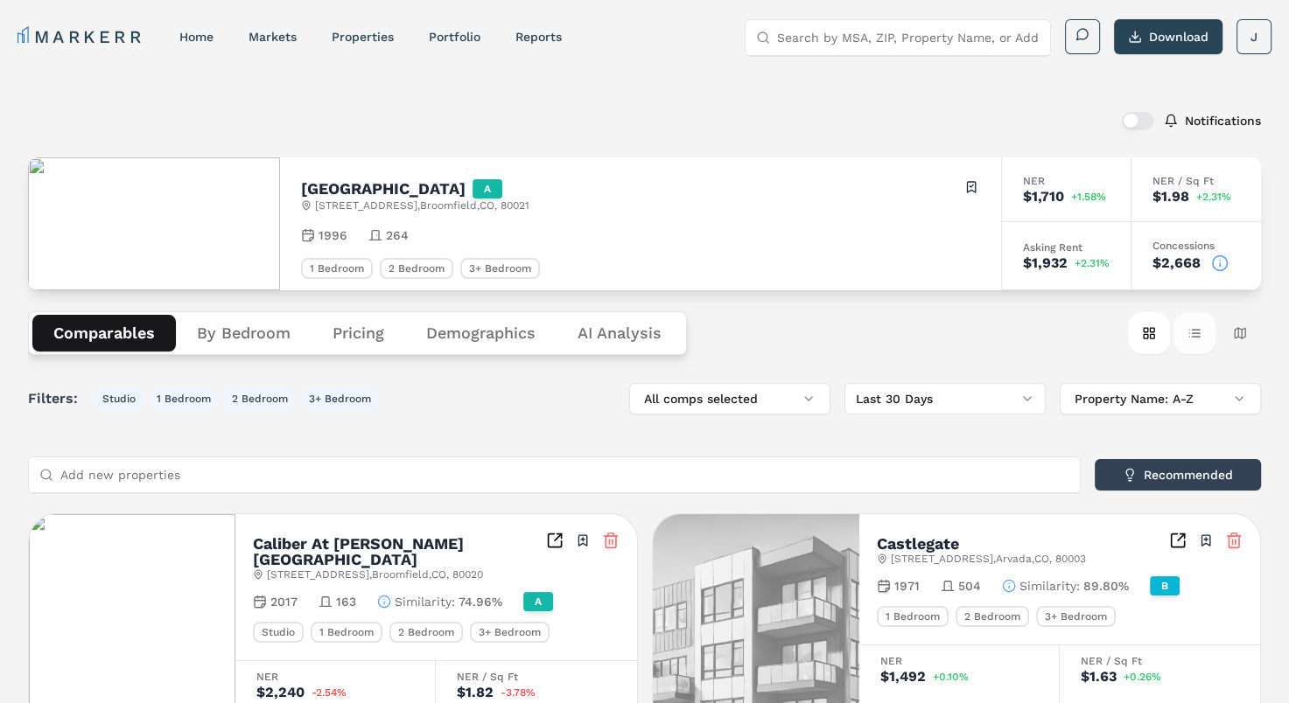
click at [1199, 333] on button "Table view" at bounding box center [1194, 333] width 42 height 42
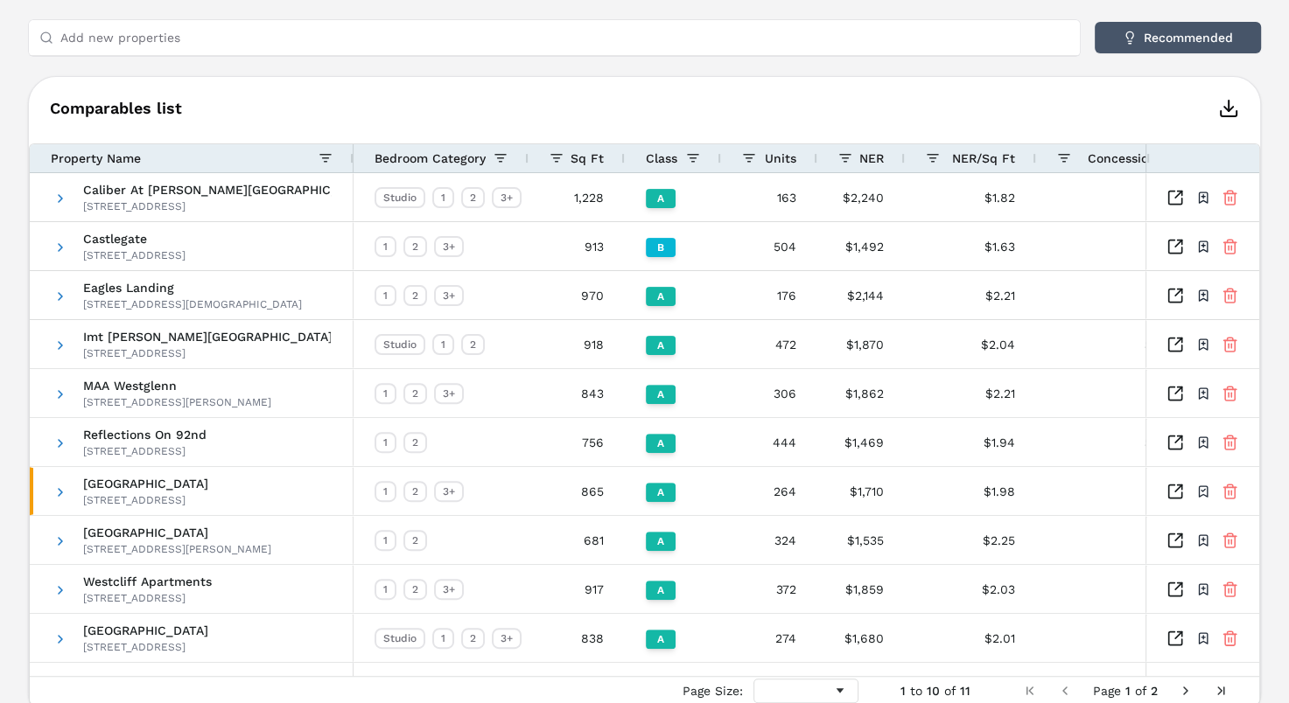
scroll to position [350, 0]
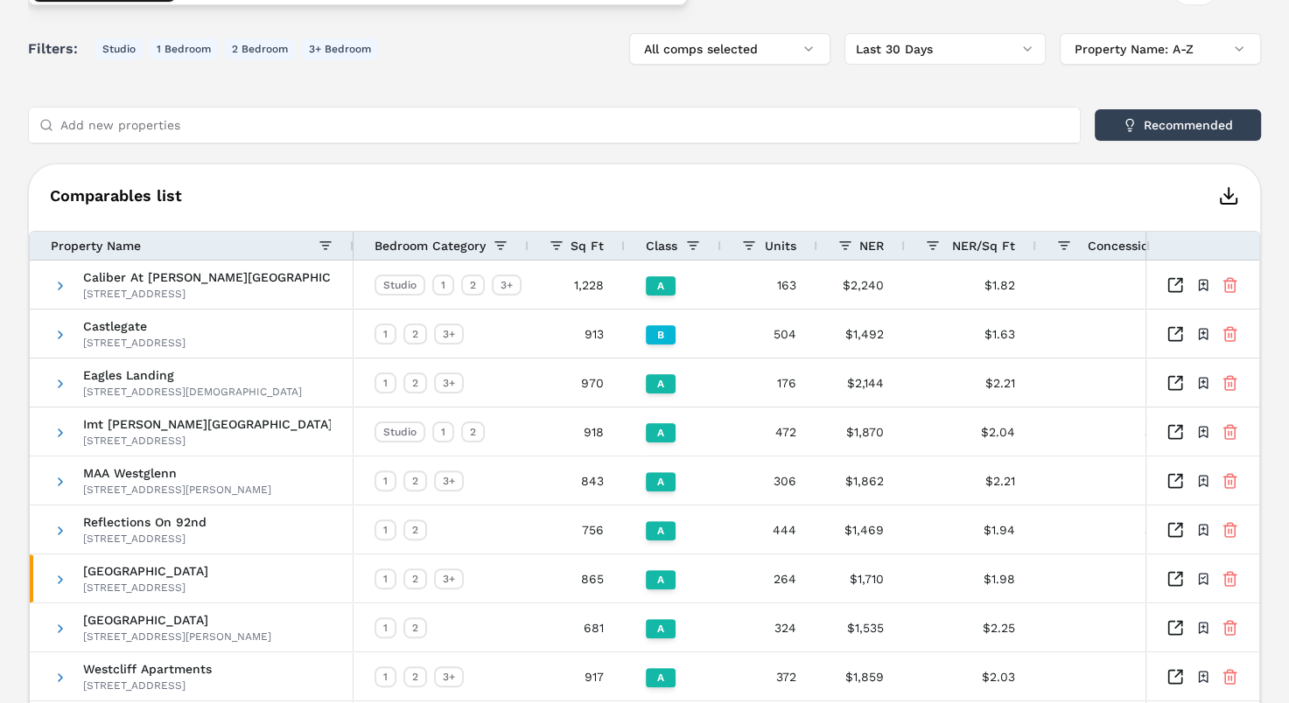
click at [1232, 190] on icon "button" at bounding box center [1228, 195] width 21 height 21
